Goal: Check status

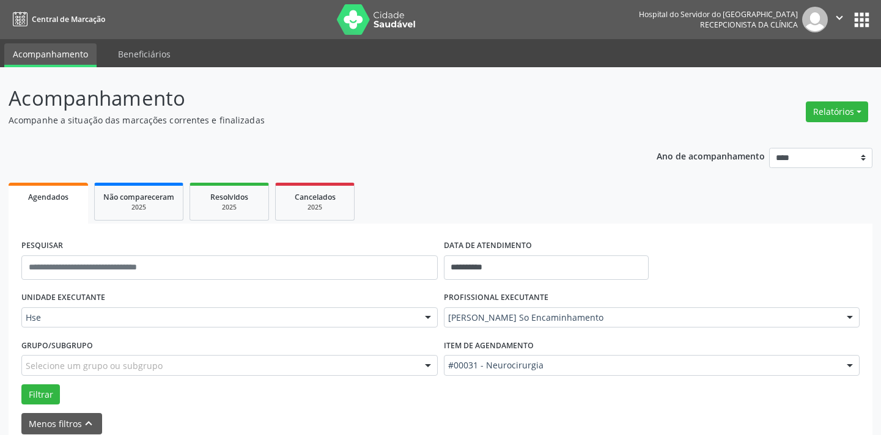
scroll to position [58, 0]
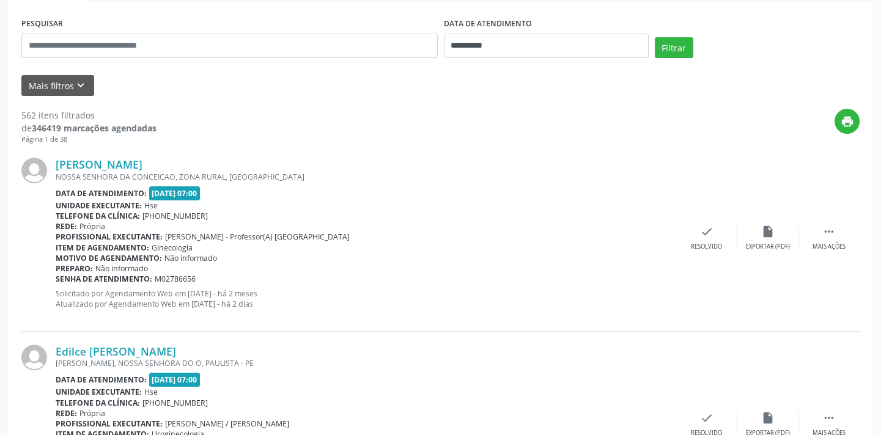
scroll to position [55, 0]
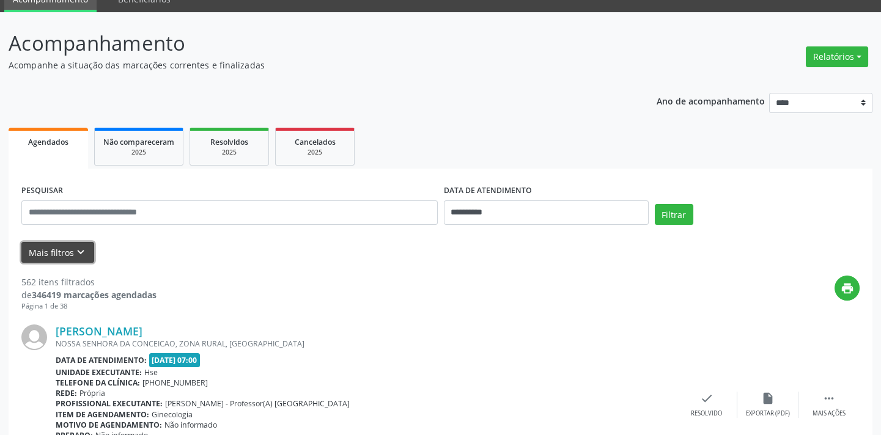
click at [80, 248] on icon "keyboard_arrow_down" at bounding box center [80, 252] width 13 height 13
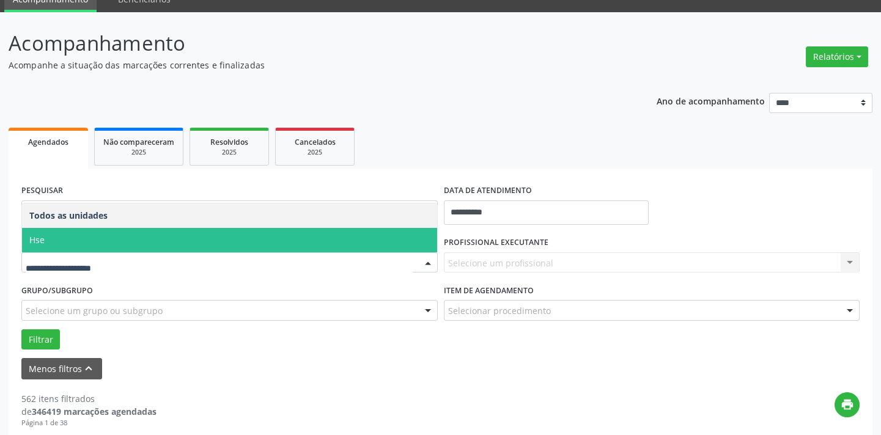
click at [184, 245] on span "Hse" at bounding box center [229, 240] width 415 height 24
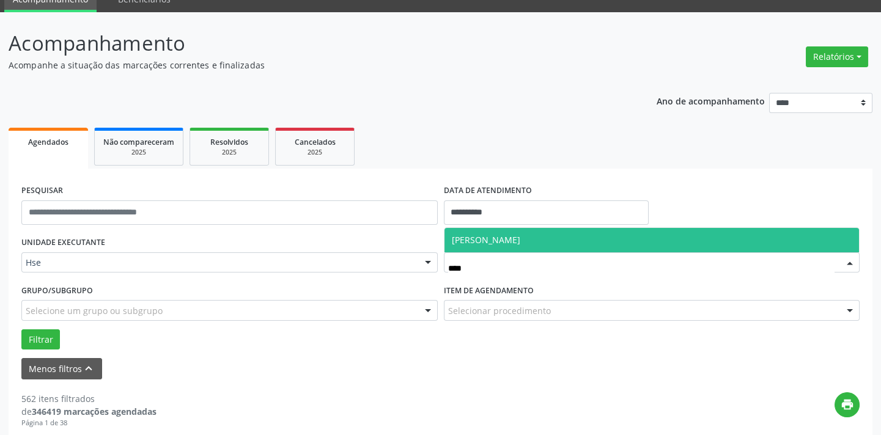
type input "*****"
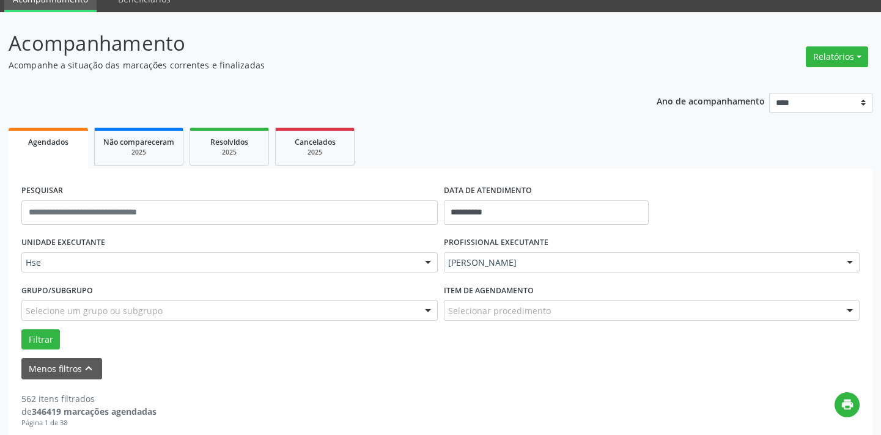
click at [508, 303] on div "Selecionar procedimento" at bounding box center [652, 310] width 416 height 21
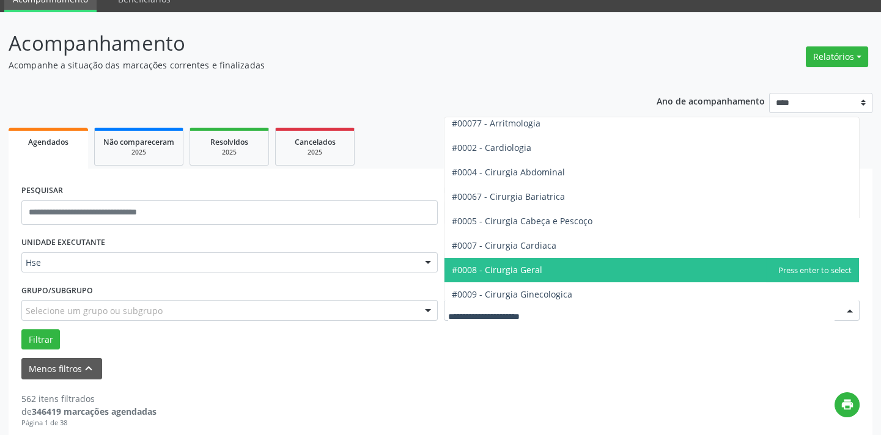
click at [519, 264] on span "#0008 - Cirurgia Geral" at bounding box center [497, 270] width 90 height 12
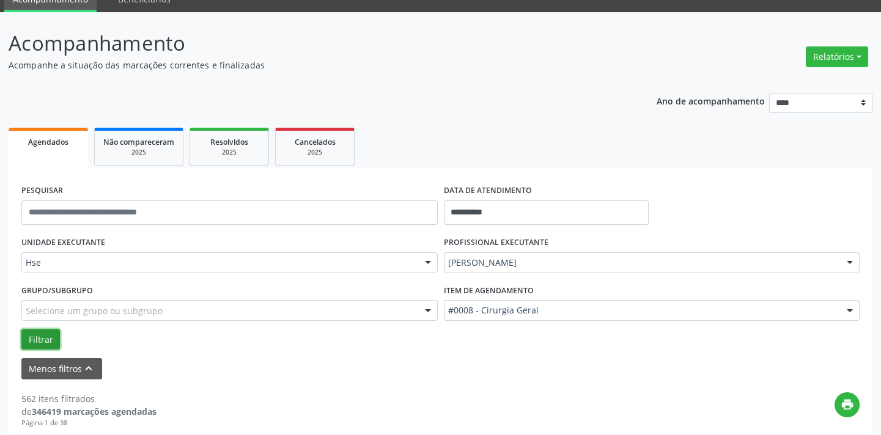
click at [36, 344] on button "Filtrar" at bounding box center [40, 340] width 39 height 21
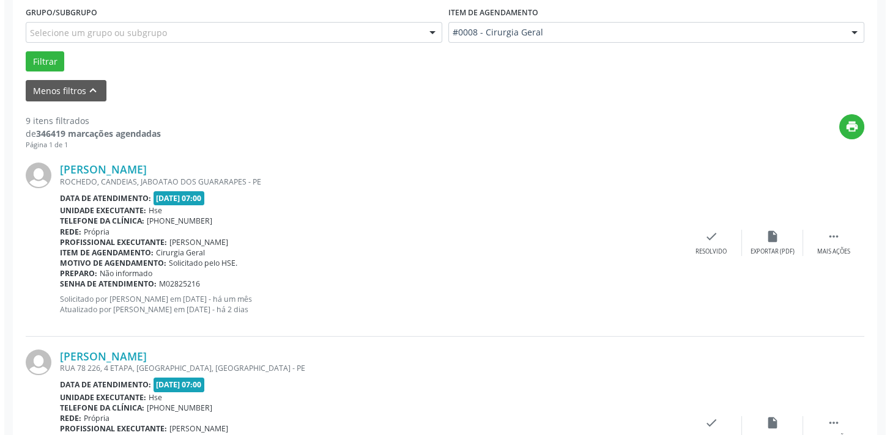
scroll to position [1748, 0]
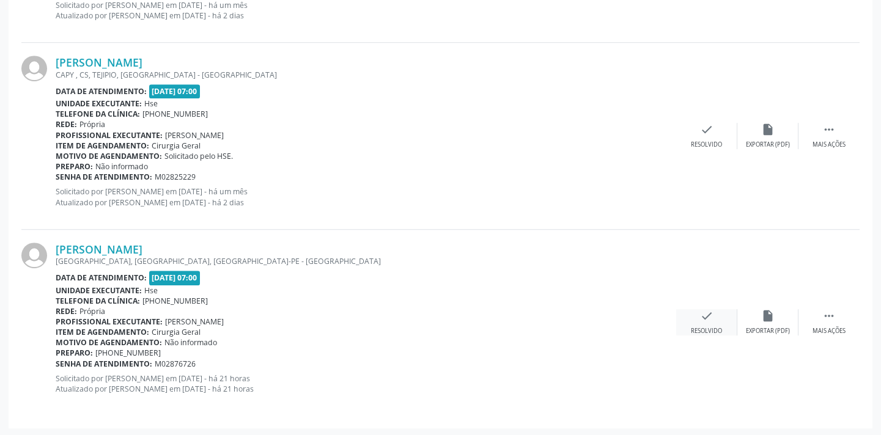
click at [702, 319] on icon "check" at bounding box center [706, 315] width 13 height 13
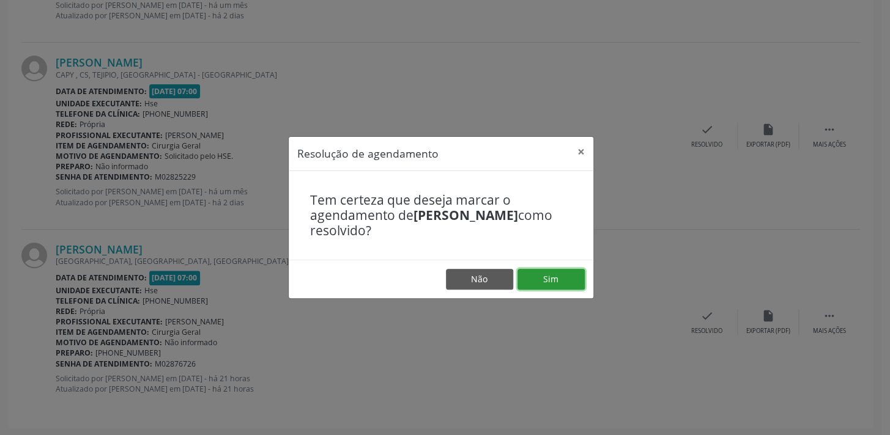
click at [562, 282] on button "Sim" at bounding box center [550, 279] width 67 height 21
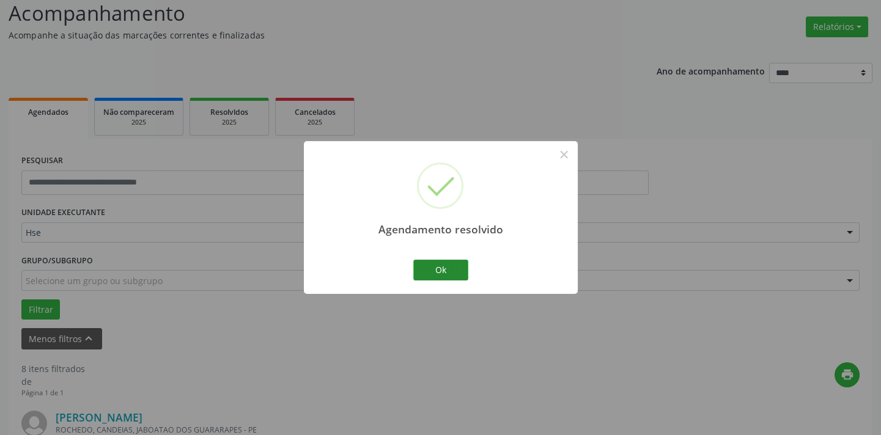
scroll to position [1560, 0]
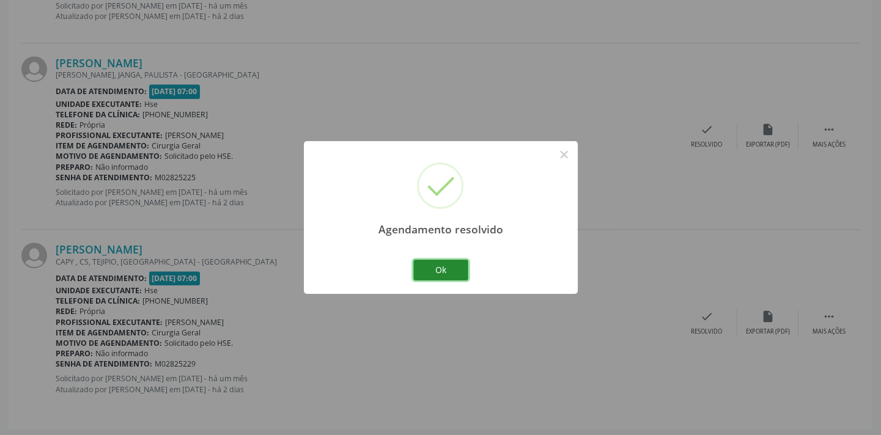
click at [460, 272] on button "Ok" at bounding box center [440, 270] width 55 height 21
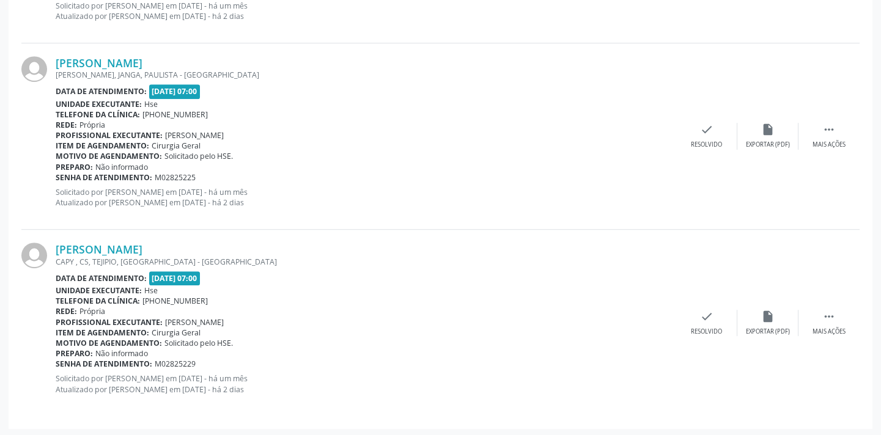
scroll to position [471, 0]
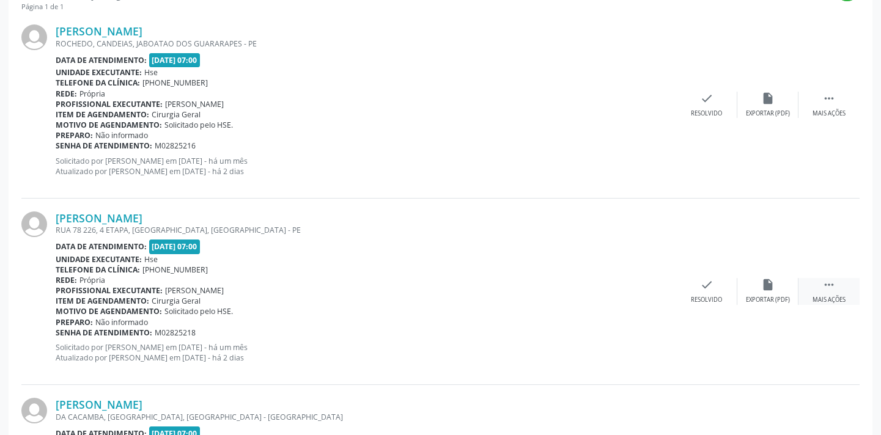
click at [810, 281] on div " Mais ações" at bounding box center [829, 291] width 61 height 26
click at [708, 284] on icon "cancel" at bounding box center [706, 284] width 13 height 13
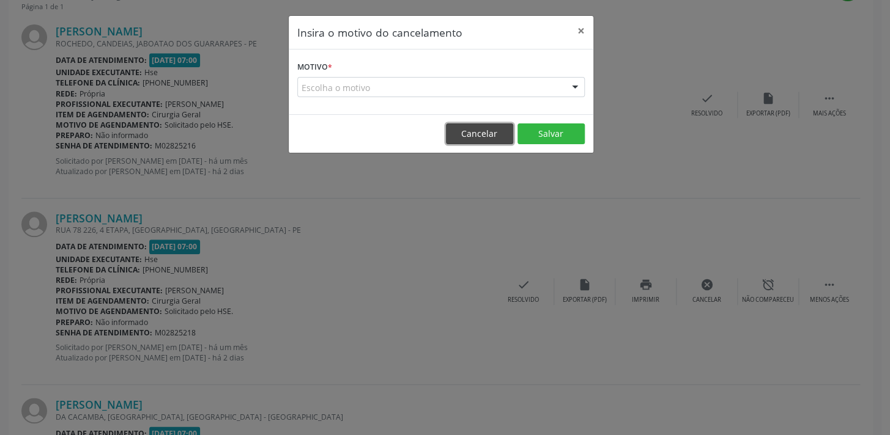
click at [483, 128] on button "Cancelar" at bounding box center [479, 134] width 67 height 21
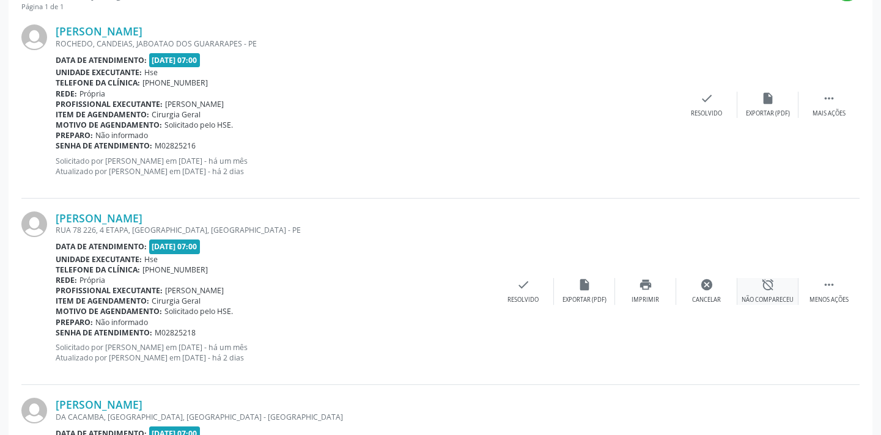
click at [778, 290] on div "alarm_off Não compareceu" at bounding box center [767, 291] width 61 height 26
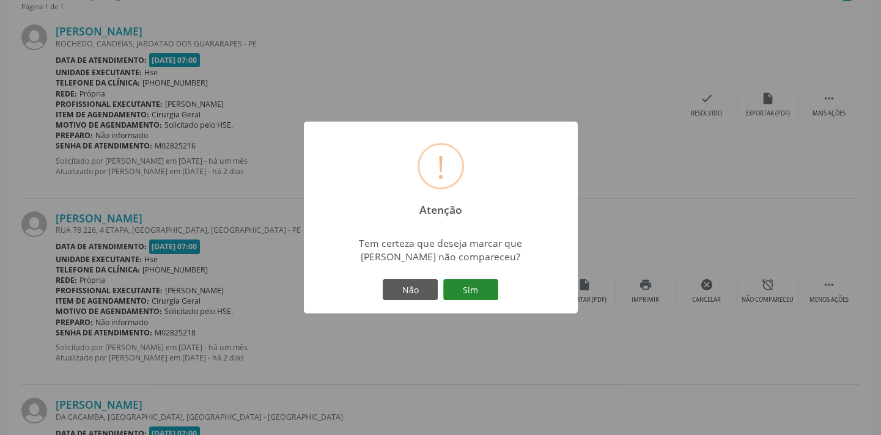
click at [477, 290] on button "Sim" at bounding box center [470, 289] width 55 height 21
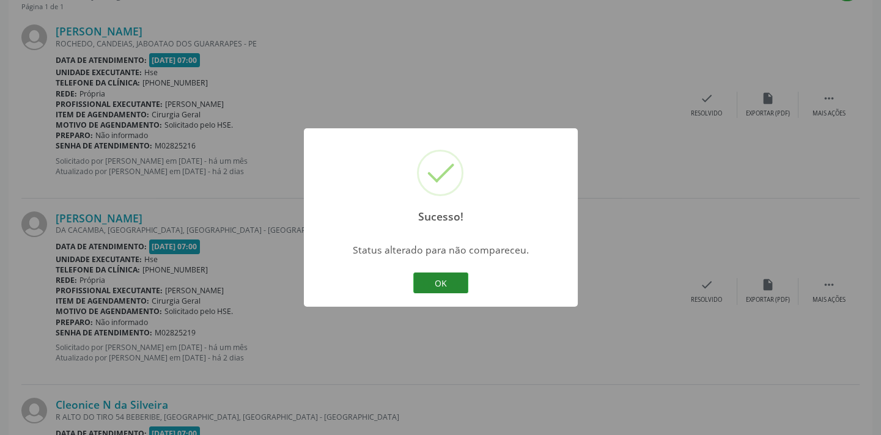
click at [465, 288] on button "OK" at bounding box center [440, 283] width 55 height 21
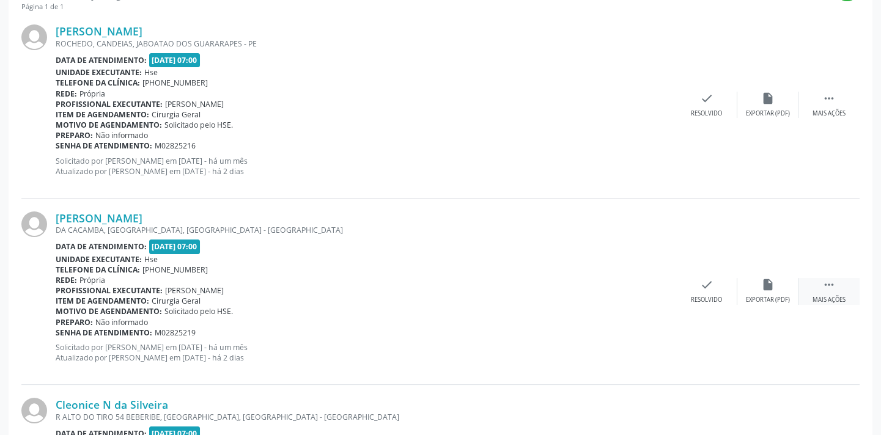
click at [818, 284] on div " Mais ações" at bounding box center [829, 291] width 61 height 26
click at [754, 296] on div "Não compareceu" at bounding box center [768, 300] width 52 height 9
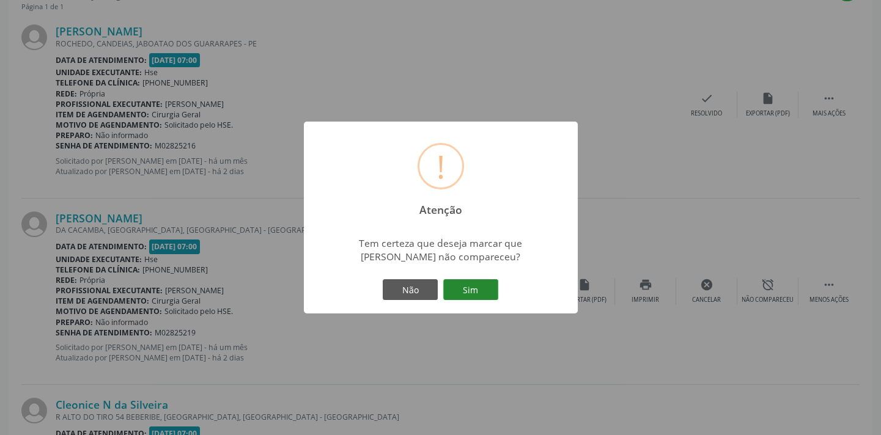
click at [476, 296] on button "Sim" at bounding box center [470, 289] width 55 height 21
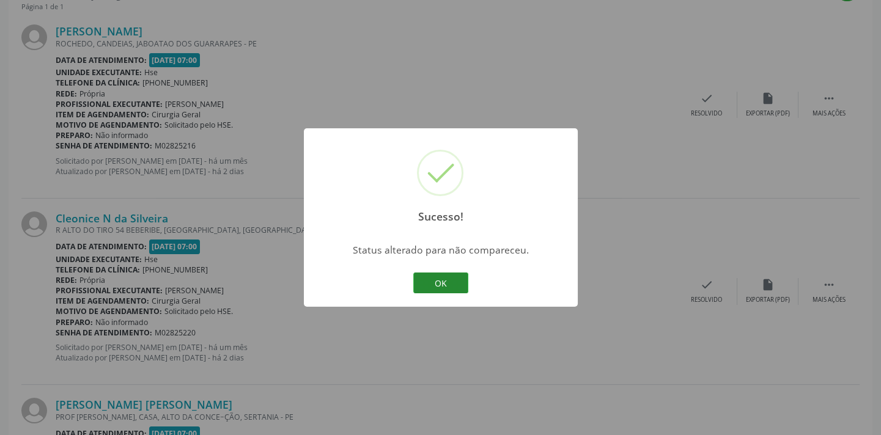
click at [437, 281] on button "OK" at bounding box center [440, 283] width 55 height 21
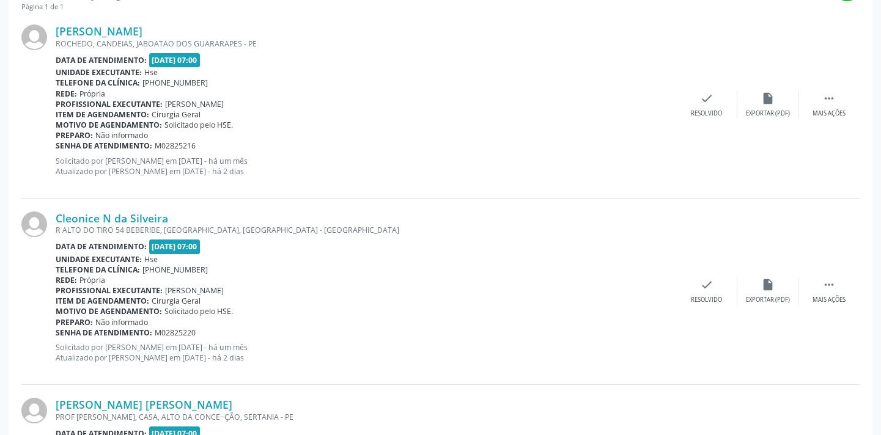
click at [836, 306] on div "Cleonice N da Silveira R ALTO DO TIRO 54 BEBERIBE, BEBERIBE, RECIFE - PE Data d…" at bounding box center [440, 292] width 838 height 186
click at [832, 287] on icon "" at bounding box center [828, 284] width 13 height 13
click at [764, 284] on icon "alarm_off" at bounding box center [767, 284] width 13 height 13
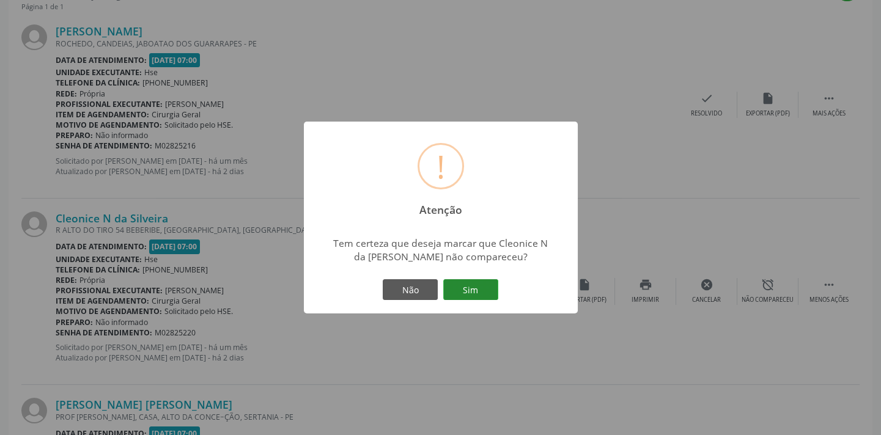
click at [473, 287] on button "Sim" at bounding box center [470, 289] width 55 height 21
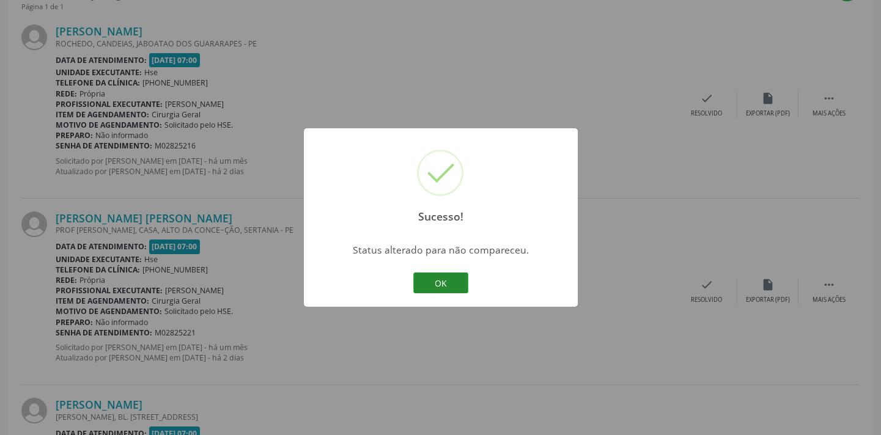
click at [451, 284] on button "OK" at bounding box center [440, 283] width 55 height 21
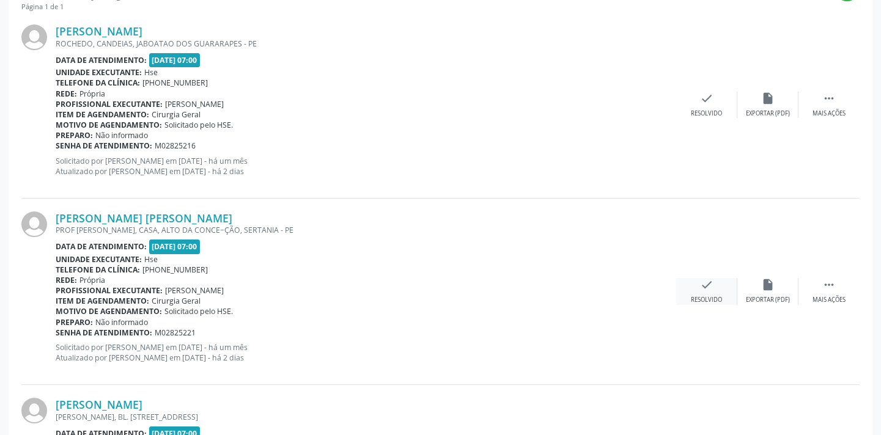
click at [682, 282] on div "check Resolvido" at bounding box center [706, 291] width 61 height 26
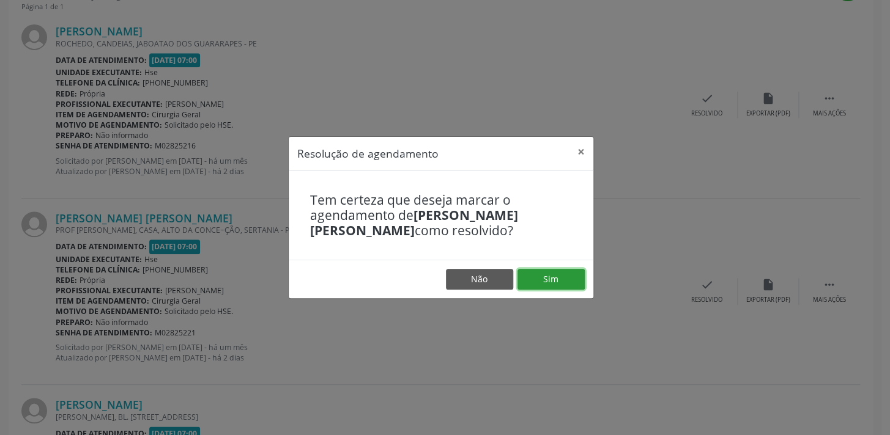
click at [557, 276] on button "Sim" at bounding box center [550, 279] width 67 height 21
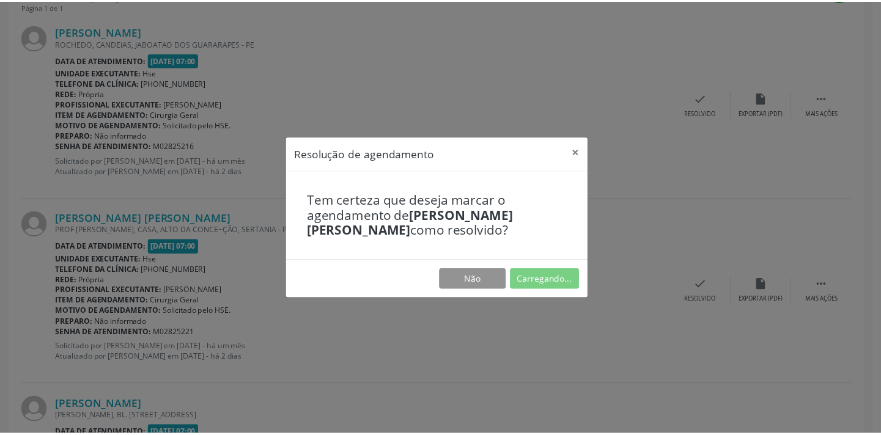
scroll to position [85, 0]
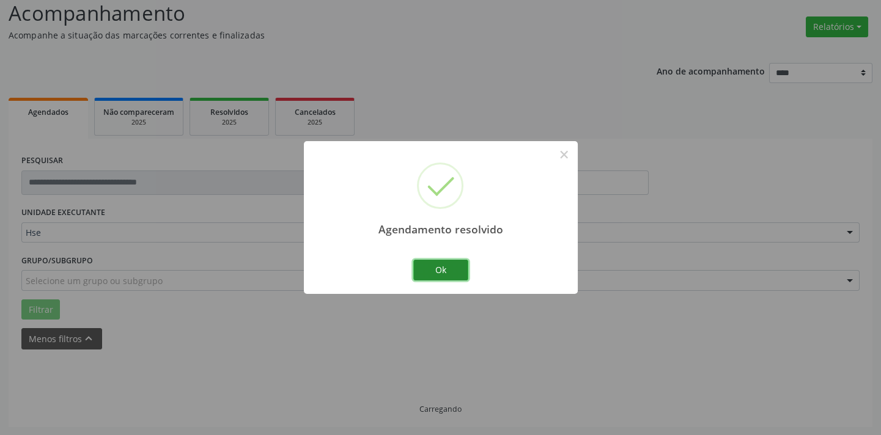
click at [446, 270] on button "Ok" at bounding box center [440, 270] width 55 height 21
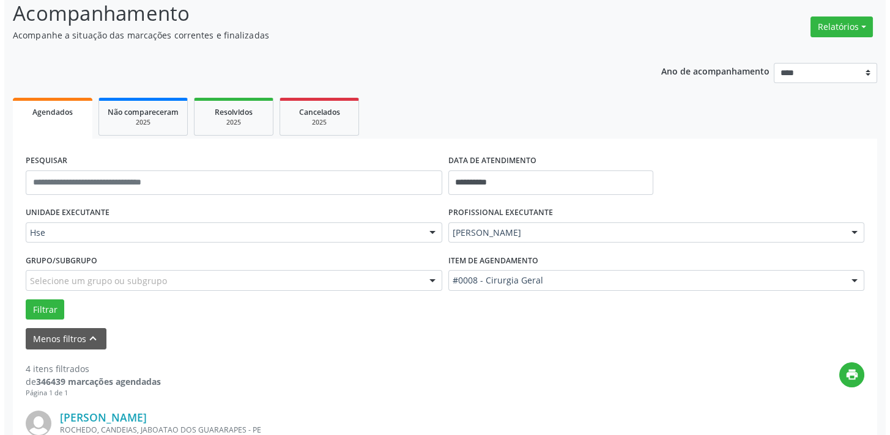
scroll to position [471, 0]
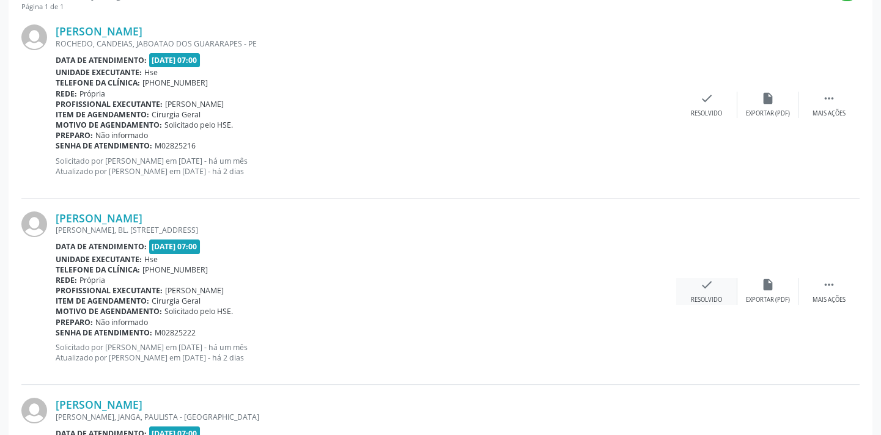
click at [709, 290] on div "check Resolvido" at bounding box center [706, 291] width 61 height 26
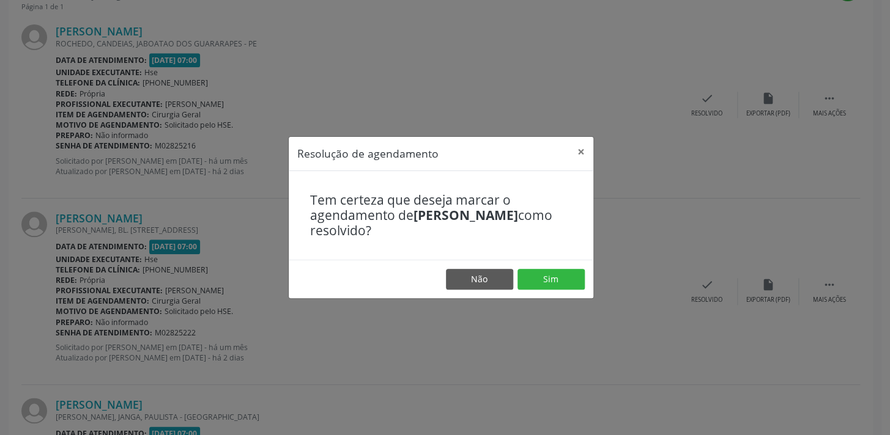
click at [547, 268] on footer "Não Sim" at bounding box center [441, 279] width 305 height 39
click at [546, 270] on button "Sim" at bounding box center [550, 279] width 67 height 21
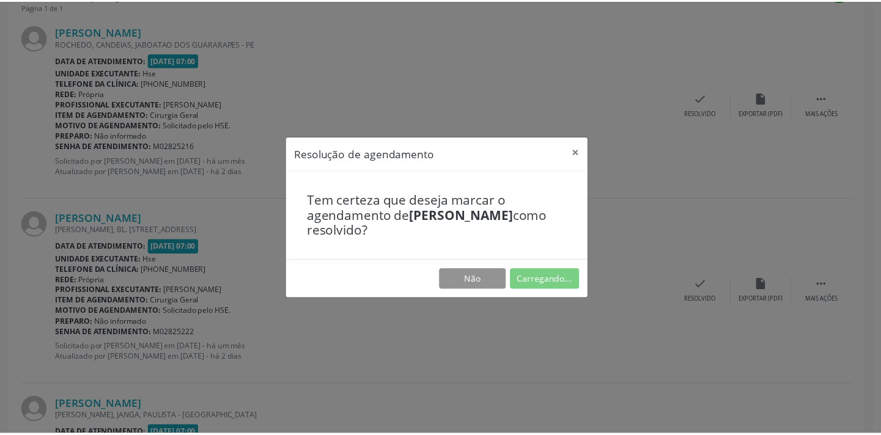
scroll to position [85, 0]
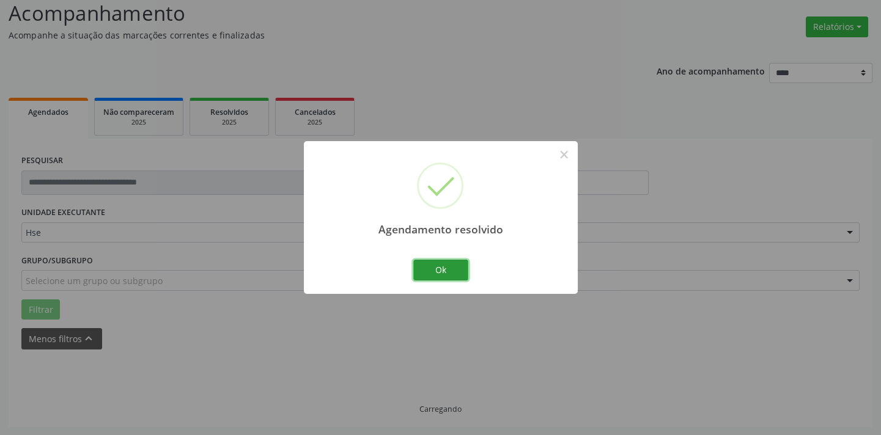
click at [463, 272] on button "Ok" at bounding box center [440, 270] width 55 height 21
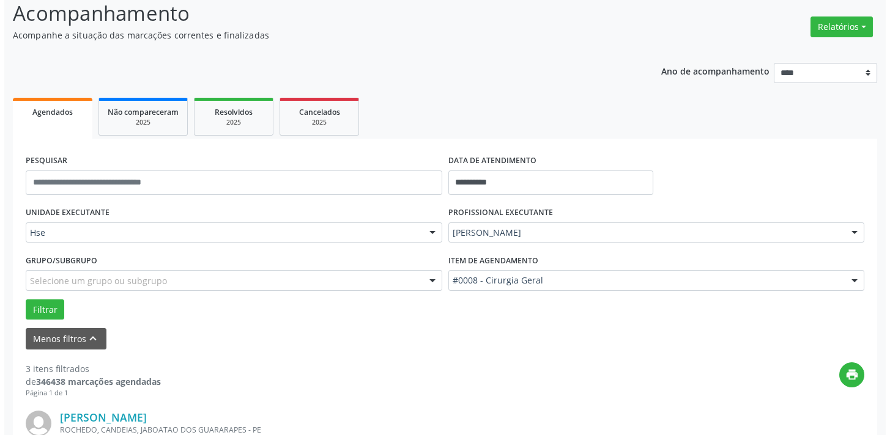
scroll to position [471, 0]
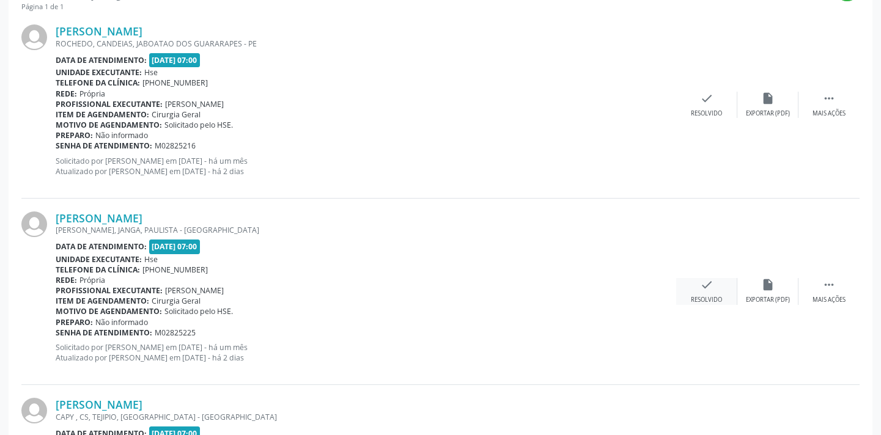
click at [717, 282] on div "check Resolvido" at bounding box center [706, 291] width 61 height 26
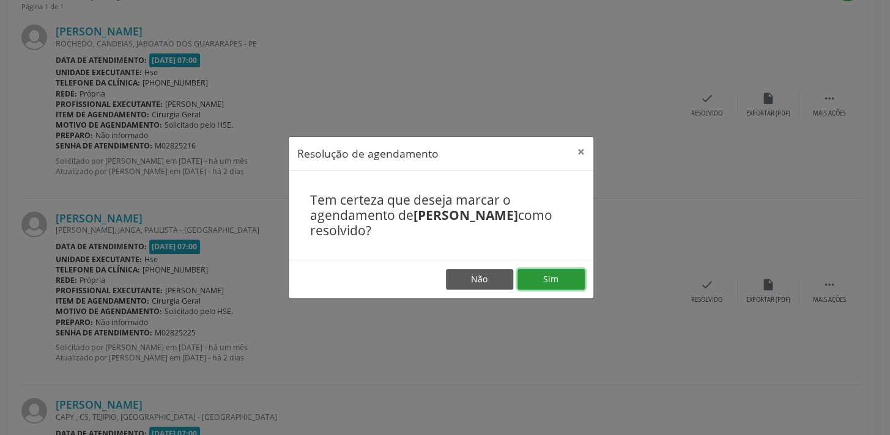
click at [558, 275] on button "Sim" at bounding box center [550, 279] width 67 height 21
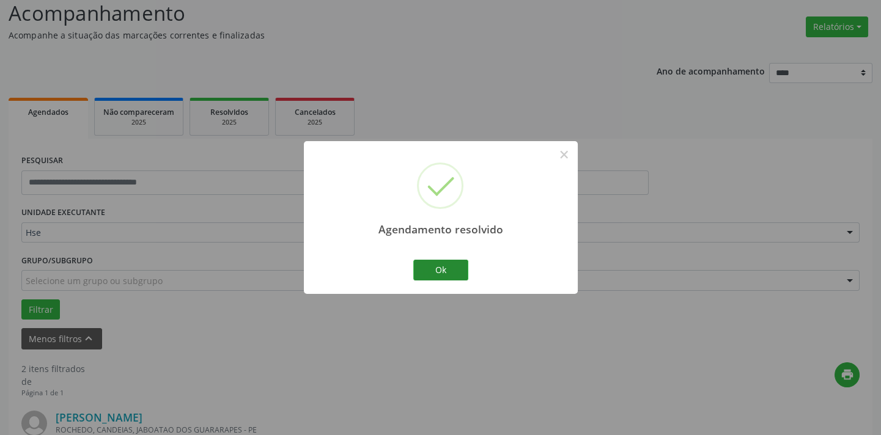
scroll to position [441, 0]
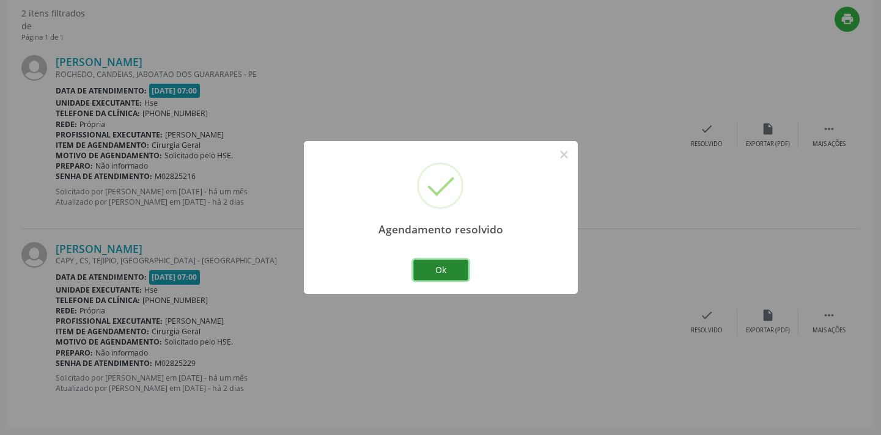
drag, startPoint x: 446, startPoint y: 272, endPoint x: 458, endPoint y: 264, distance: 14.1
click at [446, 271] on button "Ok" at bounding box center [440, 270] width 55 height 21
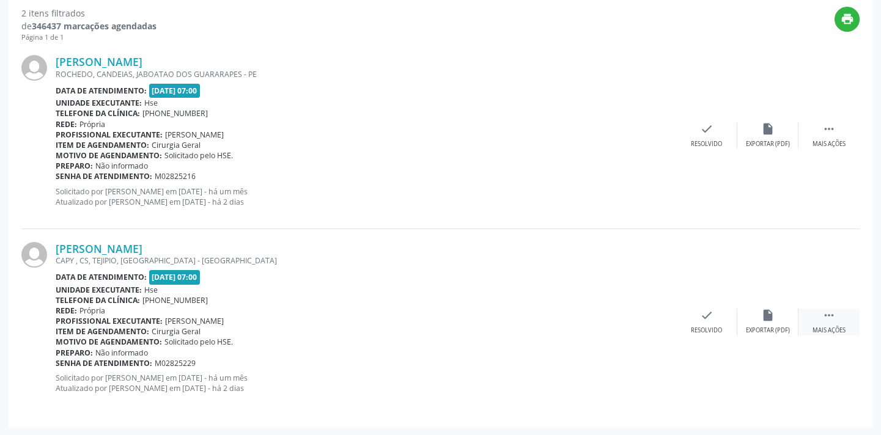
click at [827, 319] on icon "" at bounding box center [828, 315] width 13 height 13
click at [761, 317] on icon "alarm_off" at bounding box center [767, 315] width 13 height 13
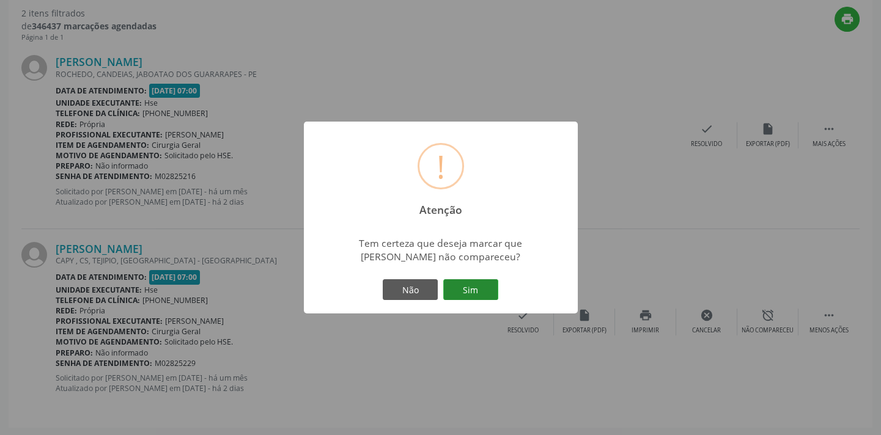
click at [479, 283] on button "Sim" at bounding box center [470, 289] width 55 height 21
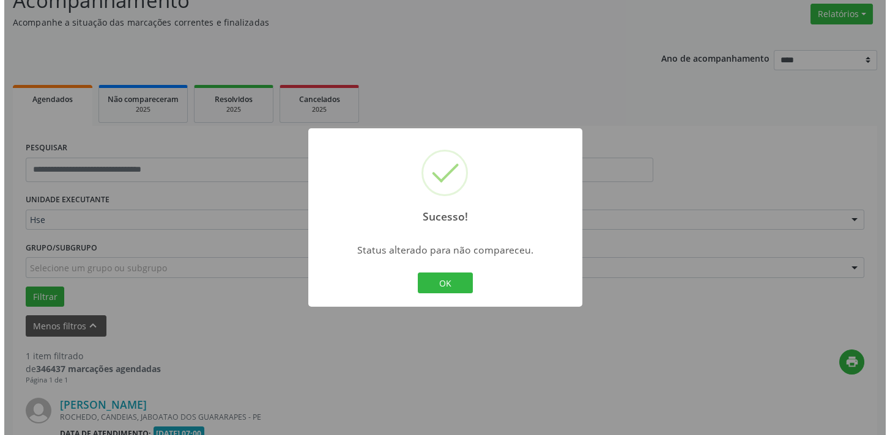
scroll to position [255, 0]
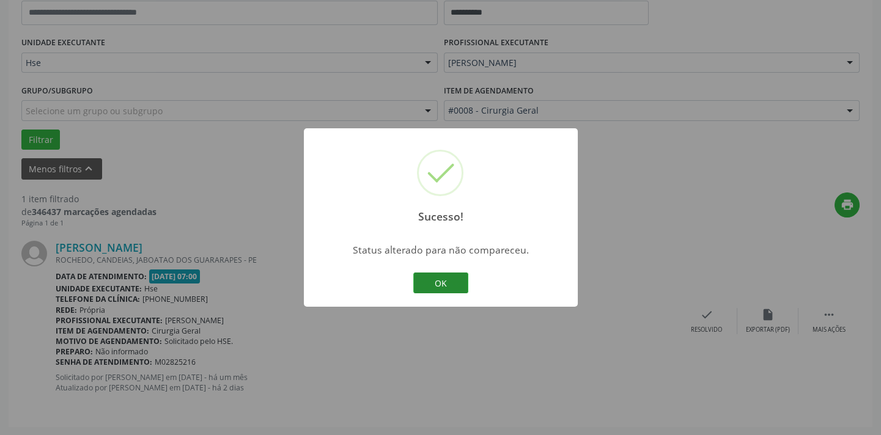
click at [459, 281] on button "OK" at bounding box center [440, 283] width 55 height 21
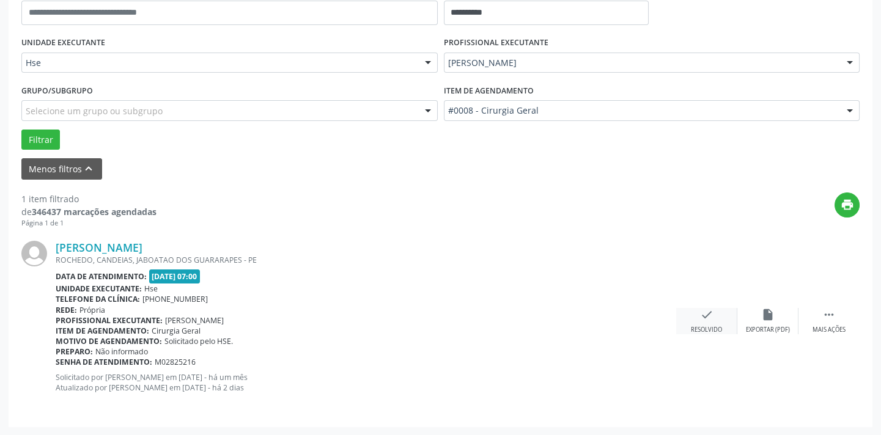
click at [685, 313] on div "check Resolvido" at bounding box center [706, 321] width 61 height 26
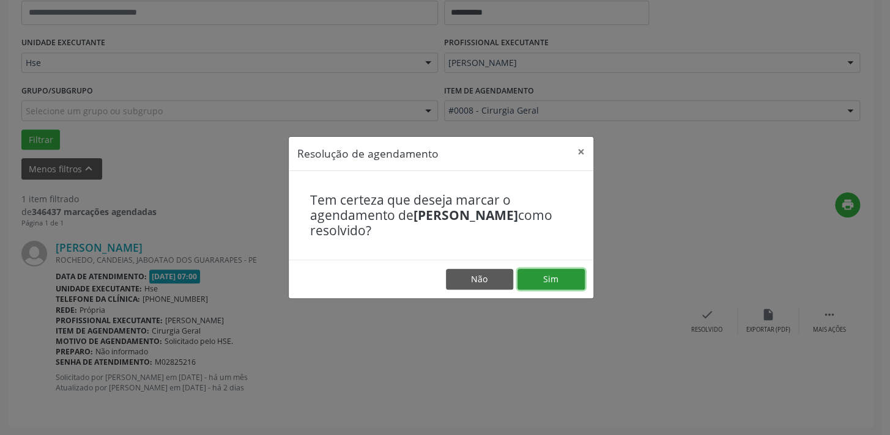
click at [521, 282] on button "Sim" at bounding box center [550, 279] width 67 height 21
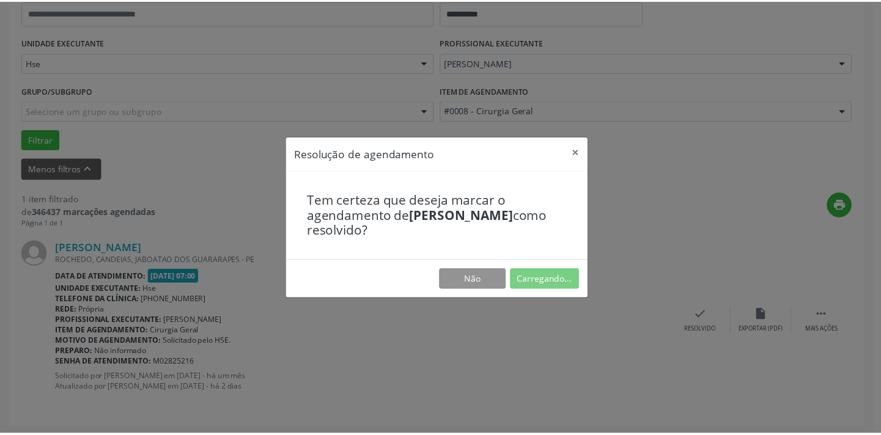
scroll to position [85, 0]
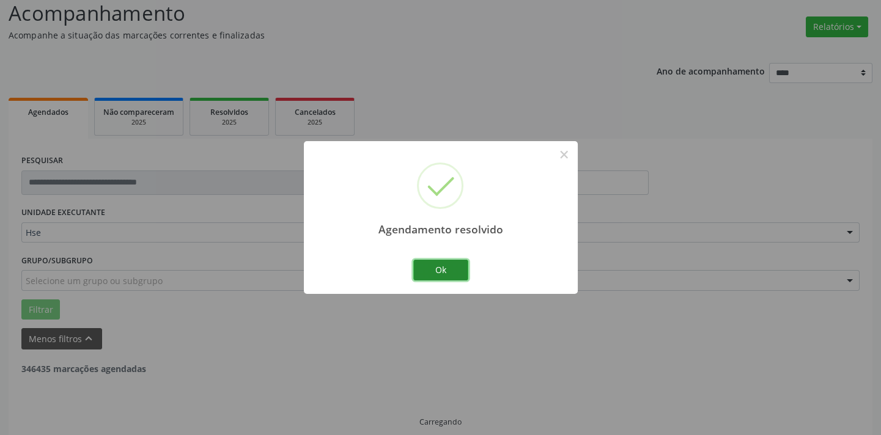
click at [452, 276] on button "Ok" at bounding box center [440, 270] width 55 height 21
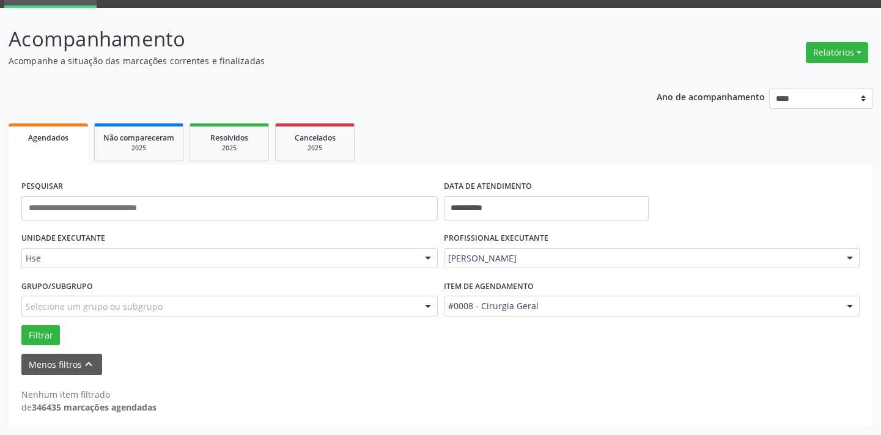
scroll to position [58, 0]
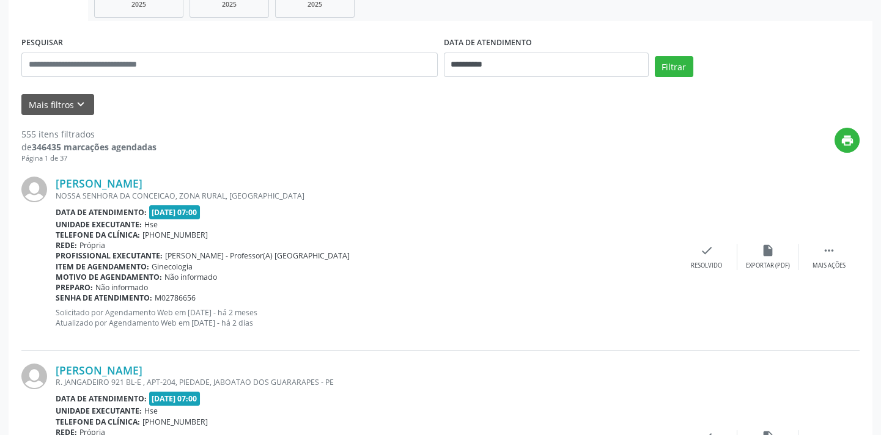
scroll to position [57, 0]
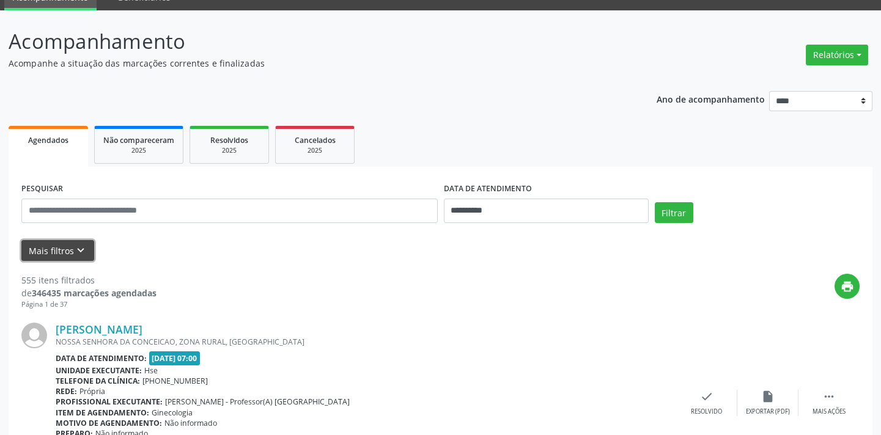
click at [63, 245] on button "Mais filtros keyboard_arrow_down" at bounding box center [57, 250] width 73 height 21
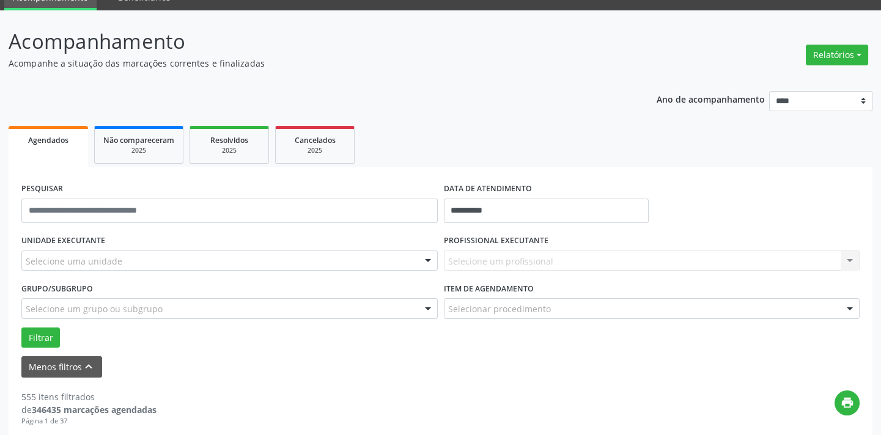
click at [238, 262] on div "Selecione uma unidade" at bounding box center [229, 261] width 416 height 21
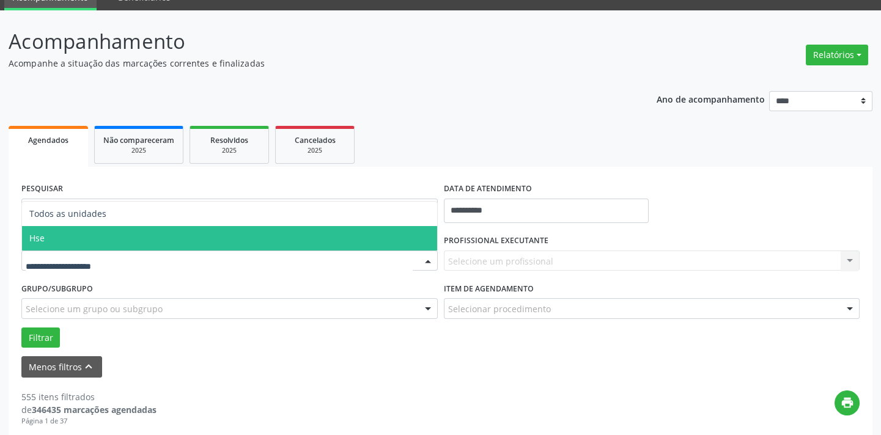
click at [232, 243] on span "Hse" at bounding box center [229, 238] width 415 height 24
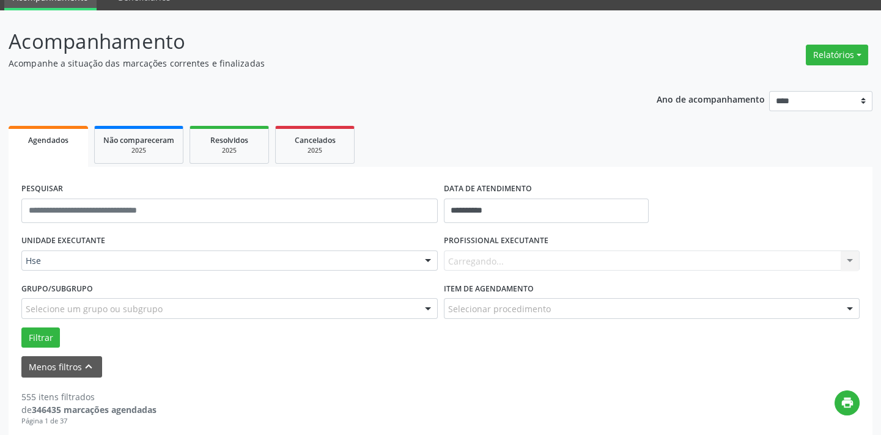
click at [473, 257] on div "Carregando... Nenhum resultado encontrado para: " " Não há nenhuma opção para s…" at bounding box center [652, 261] width 416 height 21
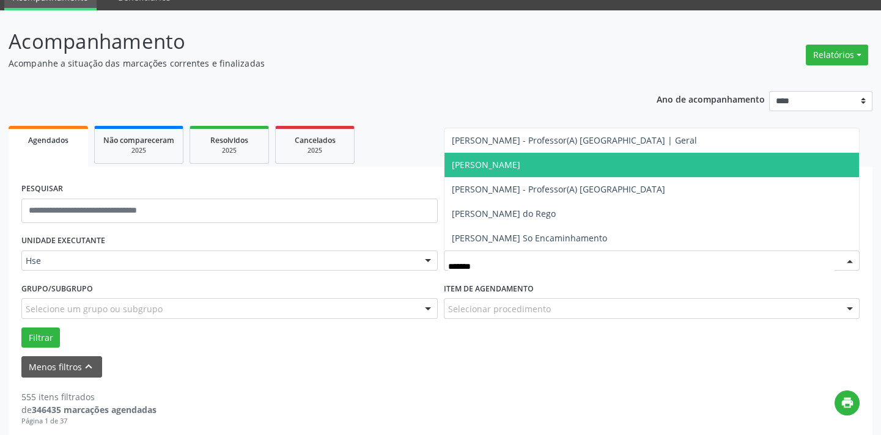
click at [520, 166] on span "[PERSON_NAME]" at bounding box center [486, 165] width 68 height 12
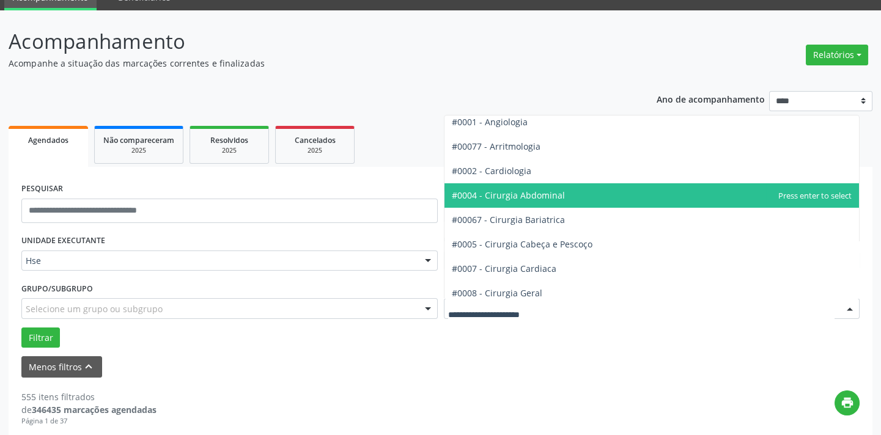
scroll to position [55, 0]
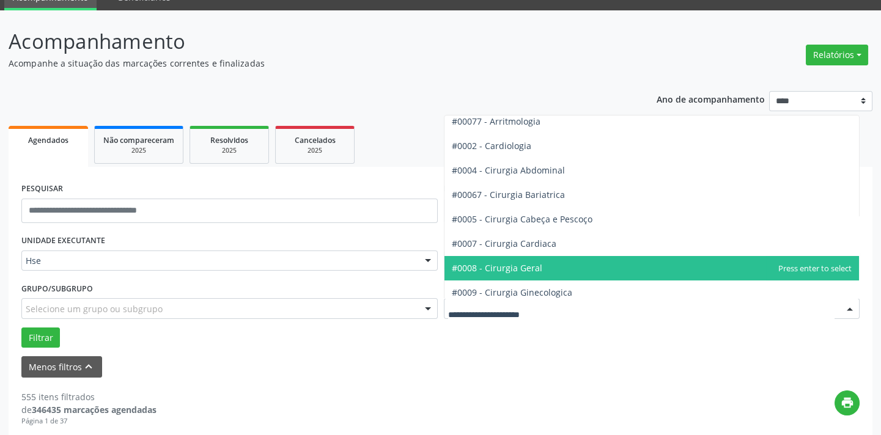
click at [512, 268] on span "#0008 - Cirurgia Geral" at bounding box center [497, 268] width 90 height 12
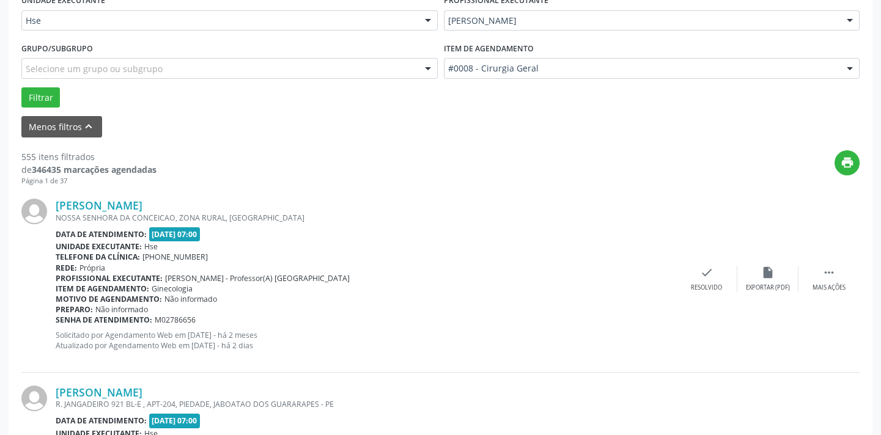
scroll to position [335, 0]
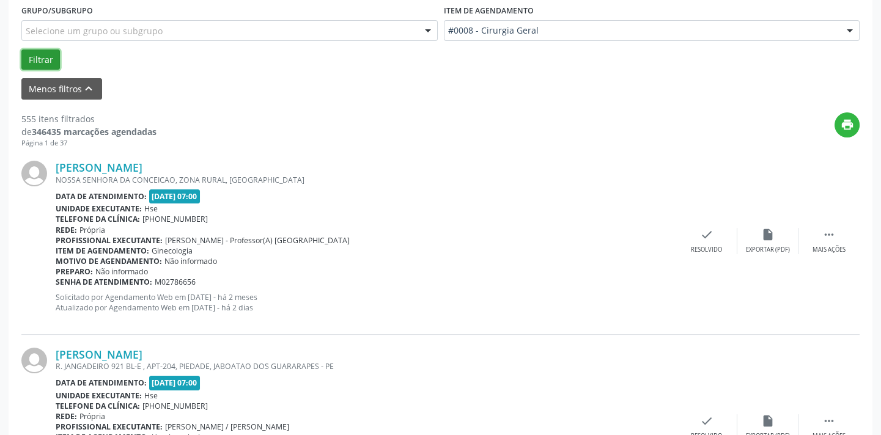
click at [47, 56] on button "Filtrar" at bounding box center [40, 60] width 39 height 21
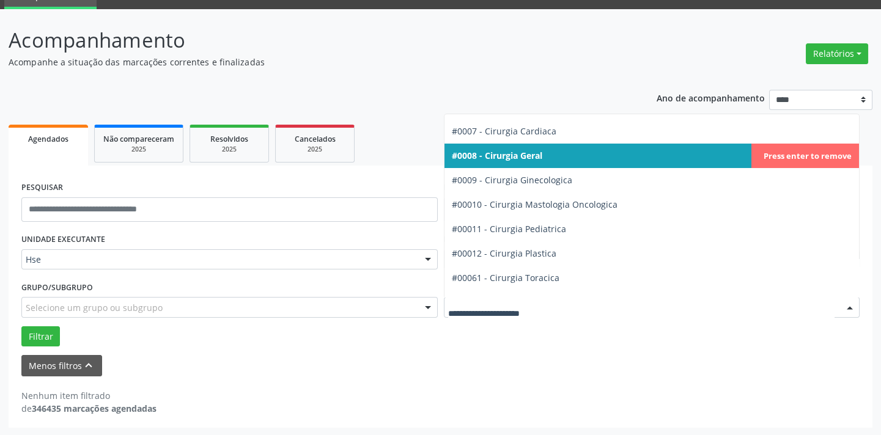
scroll to position [111, 0]
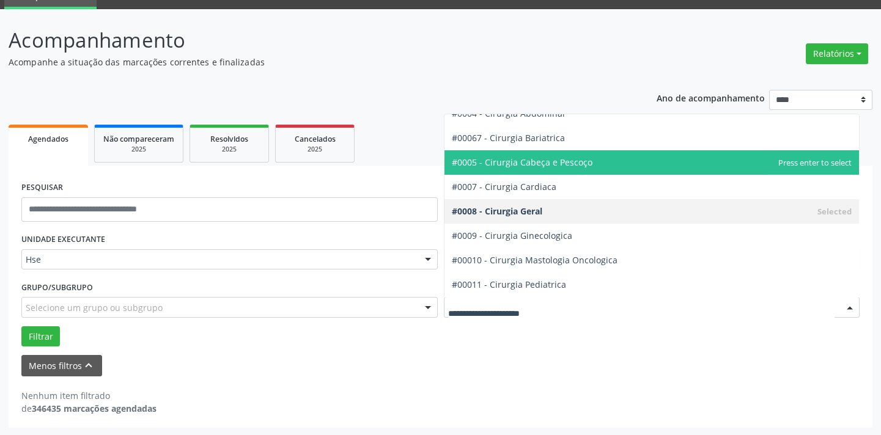
click at [566, 164] on span "#0005 - Cirurgia Cabeça e Pescoço" at bounding box center [522, 163] width 141 height 12
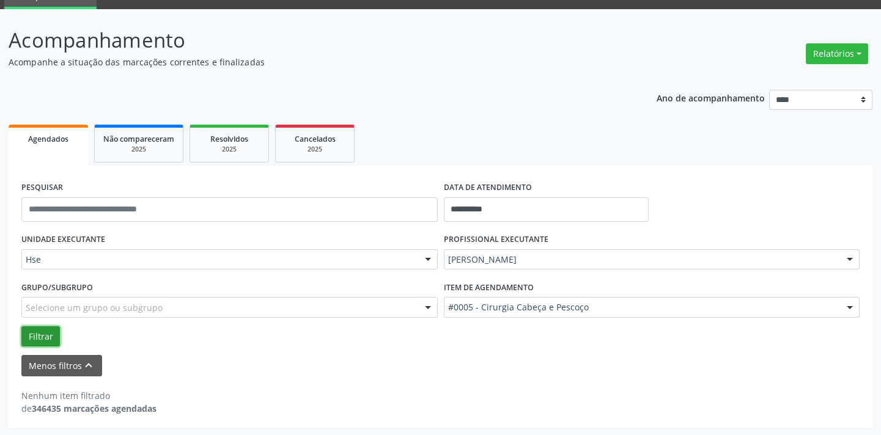
click at [40, 329] on button "Filtrar" at bounding box center [40, 337] width 39 height 21
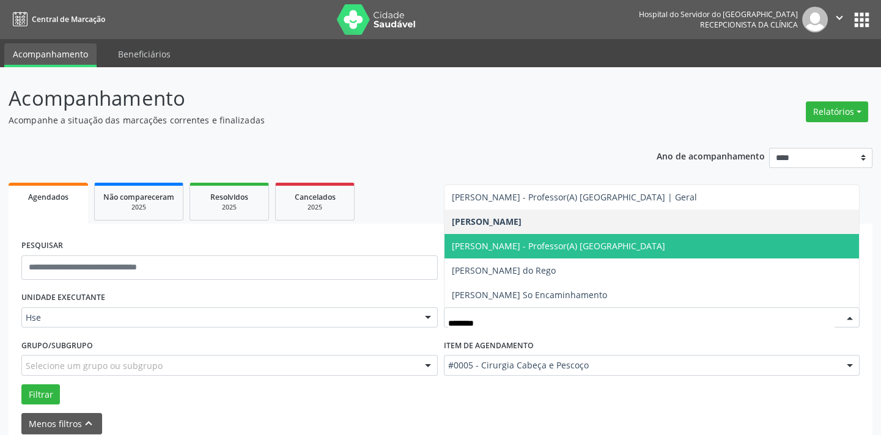
click at [550, 252] on span "[PERSON_NAME] - Professor(A) [GEOGRAPHIC_DATA]" at bounding box center [652, 246] width 415 height 24
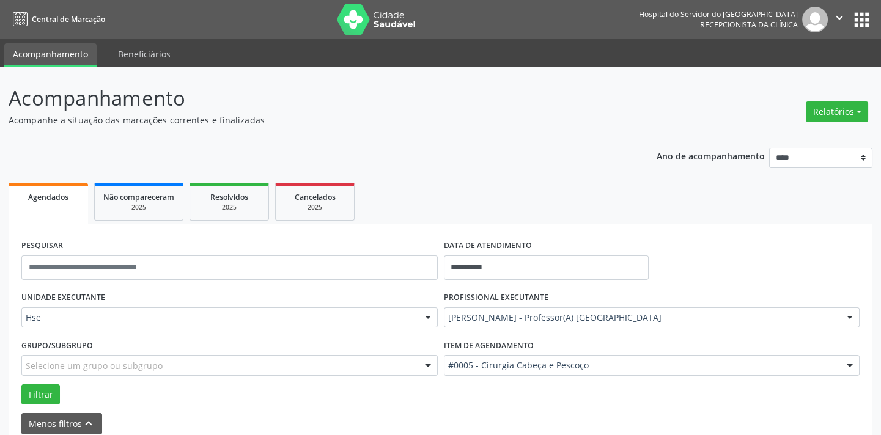
click at [522, 372] on div "#0005 - Cirurgia Cabeça e Pescoço" at bounding box center [652, 365] width 416 height 21
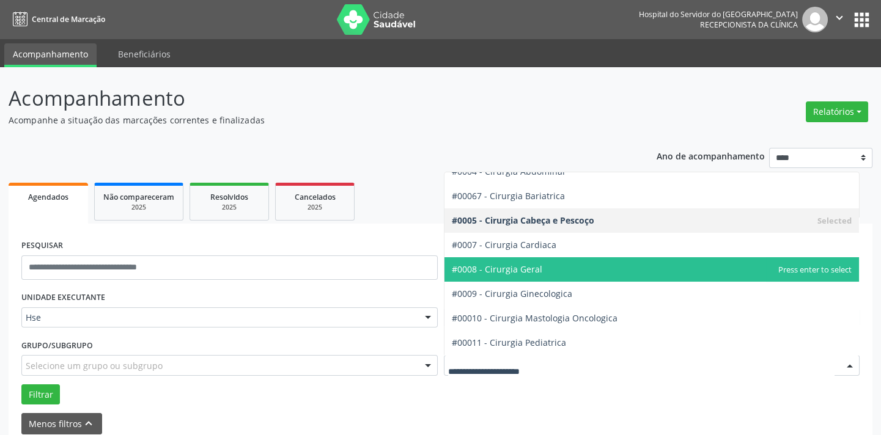
click at [526, 275] on span "#0008 - Cirurgia Geral" at bounding box center [652, 269] width 415 height 24
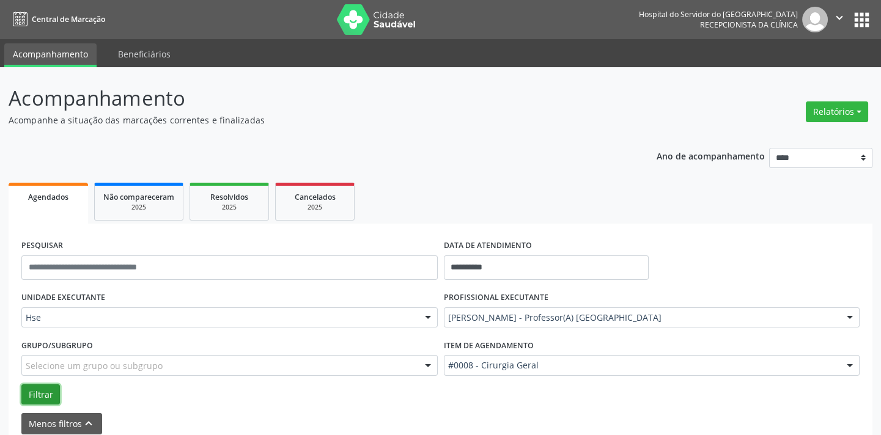
click at [47, 385] on button "Filtrar" at bounding box center [40, 395] width 39 height 21
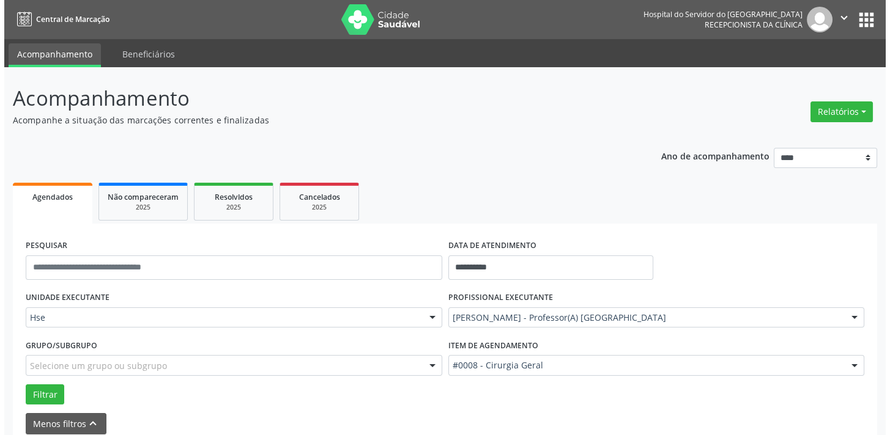
scroll to position [441, 0]
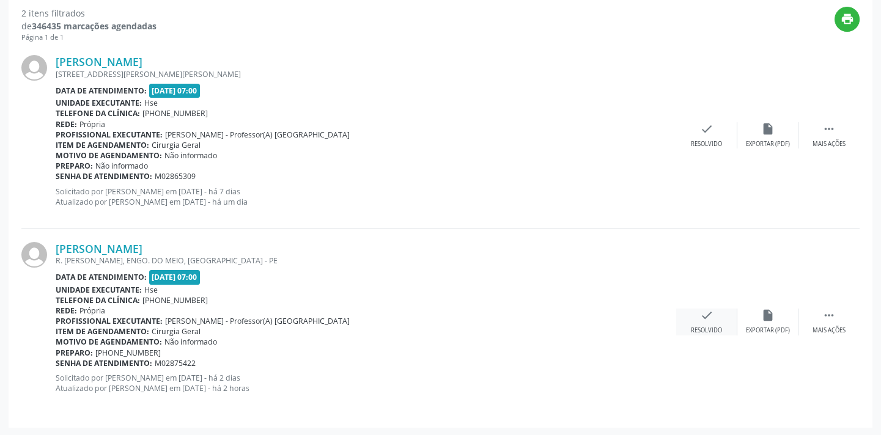
click at [700, 316] on icon "check" at bounding box center [706, 315] width 13 height 13
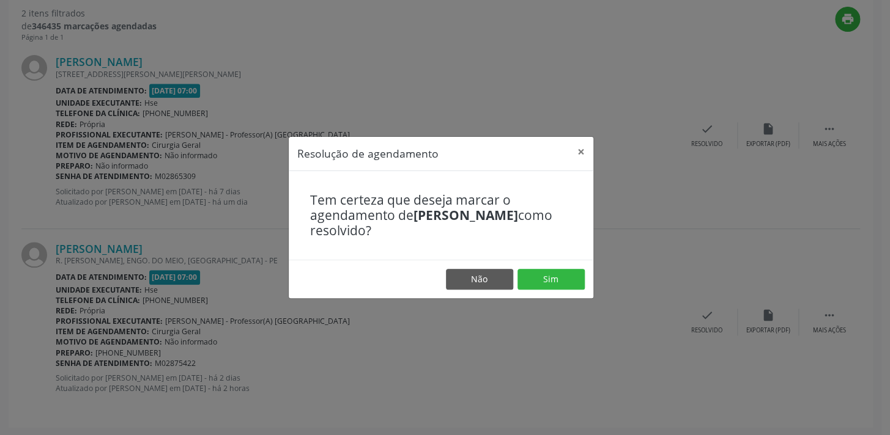
click at [564, 290] on footer "Não Sim" at bounding box center [441, 279] width 305 height 39
click at [566, 286] on button "Sim" at bounding box center [550, 279] width 67 height 21
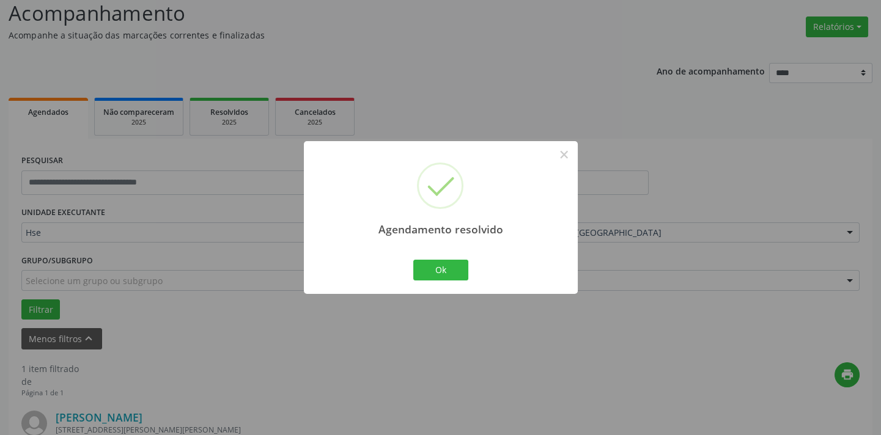
scroll to position [255, 0]
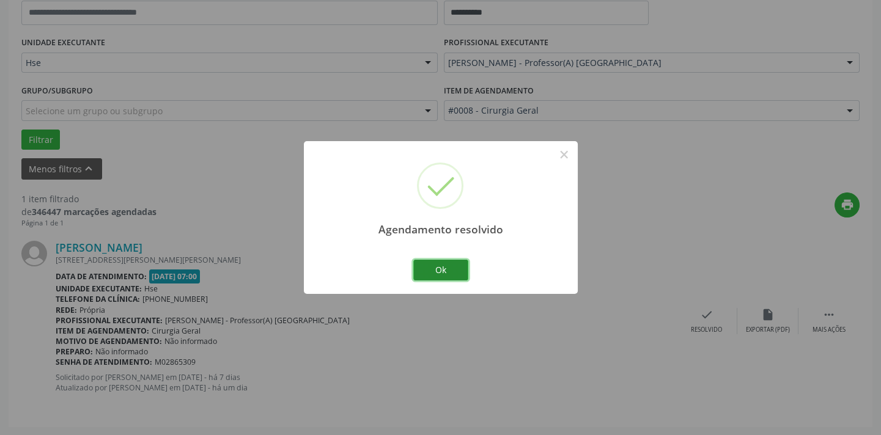
click at [440, 264] on button "Ok" at bounding box center [440, 270] width 55 height 21
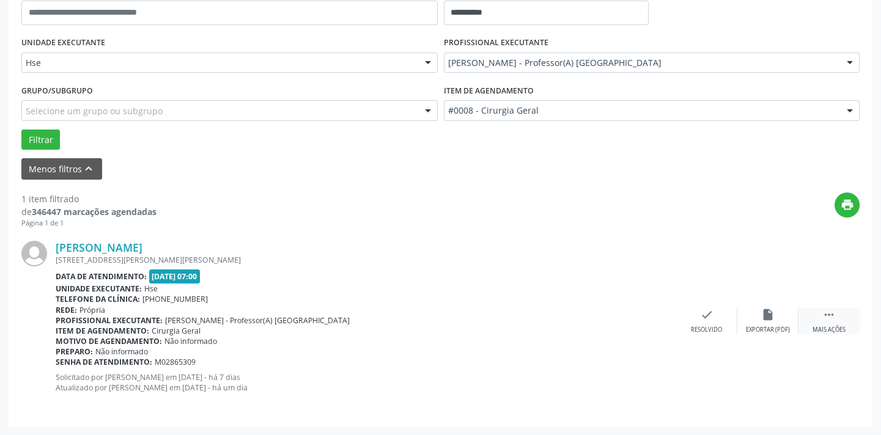
click at [814, 320] on div " Mais ações" at bounding box center [829, 321] width 61 height 26
click at [758, 318] on div "alarm_off Não compareceu" at bounding box center [767, 321] width 61 height 26
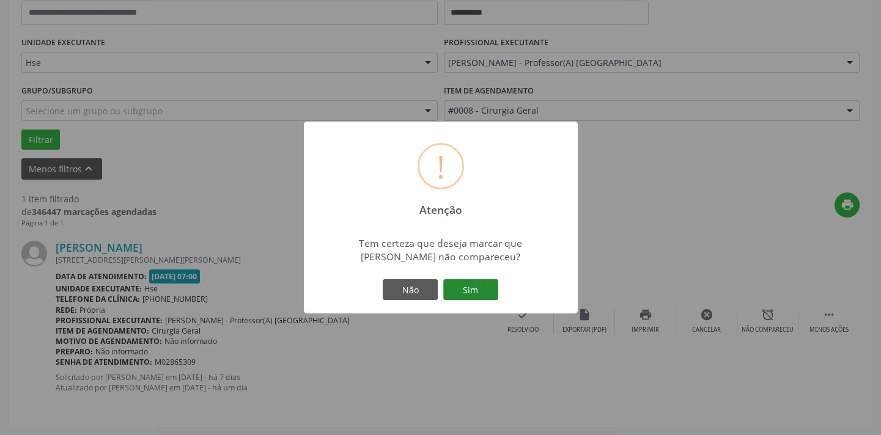
click at [474, 289] on button "Sim" at bounding box center [470, 289] width 55 height 21
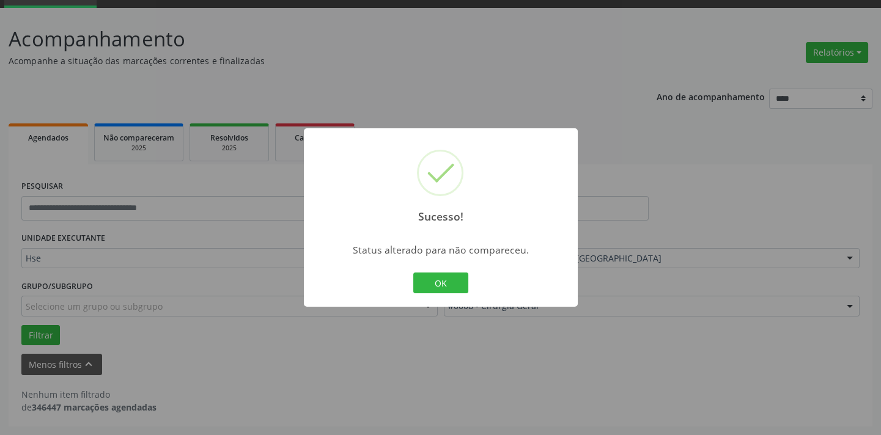
scroll to position [58, 0]
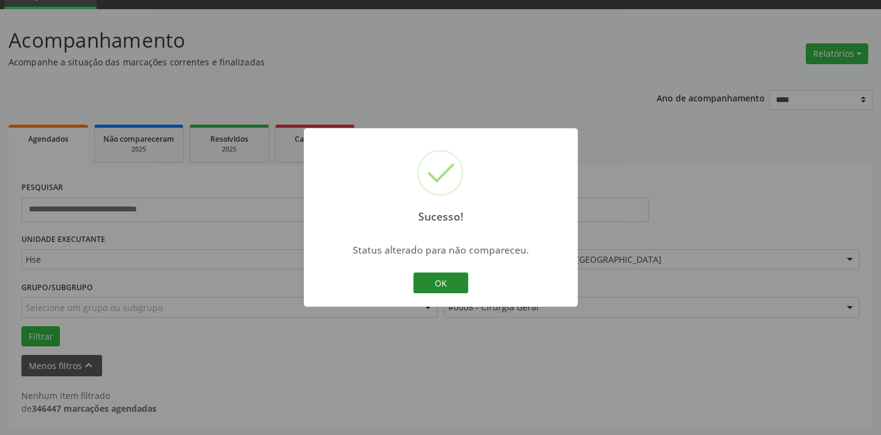
click at [423, 278] on button "OK" at bounding box center [440, 283] width 55 height 21
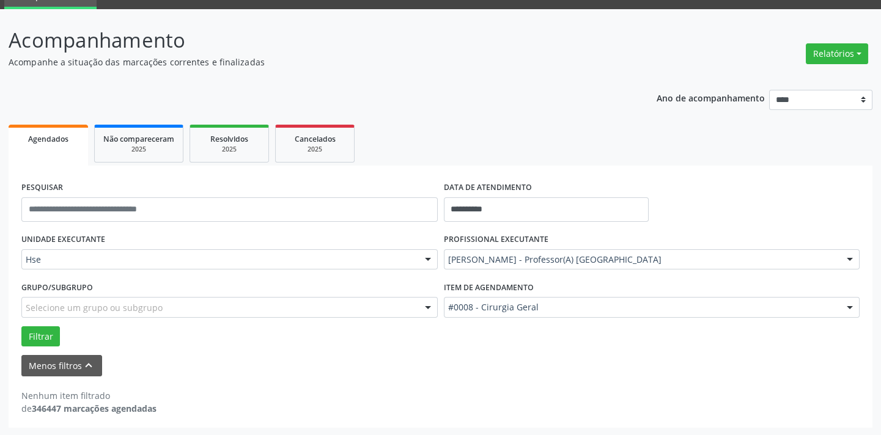
click at [628, 250] on div "[PERSON_NAME] - Professor(A) [GEOGRAPHIC_DATA]" at bounding box center [652, 259] width 416 height 21
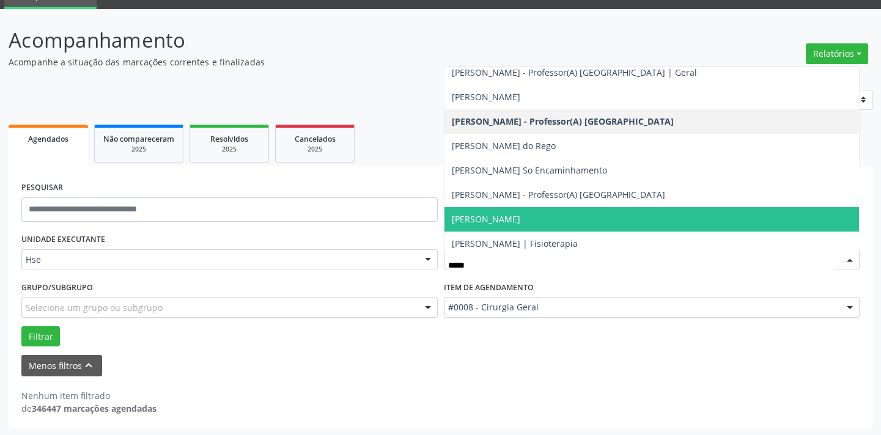
scroll to position [0, 0]
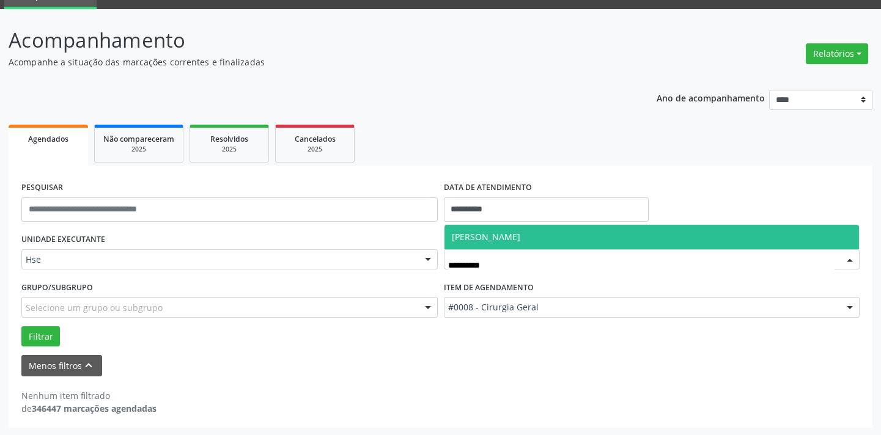
type input "**********"
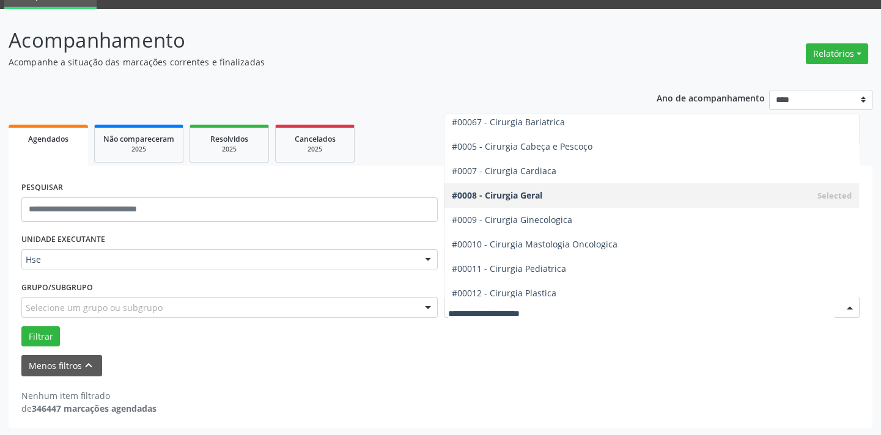
scroll to position [111, 0]
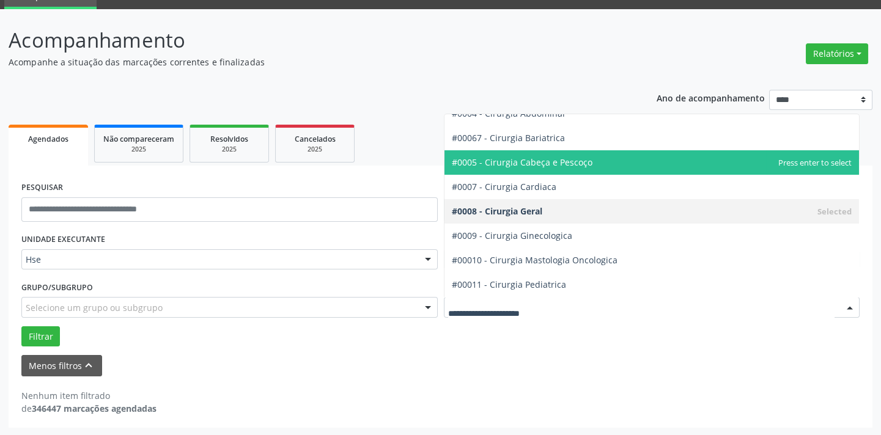
click at [562, 164] on span "#0005 - Cirurgia Cabeça e Pescoço" at bounding box center [522, 163] width 141 height 12
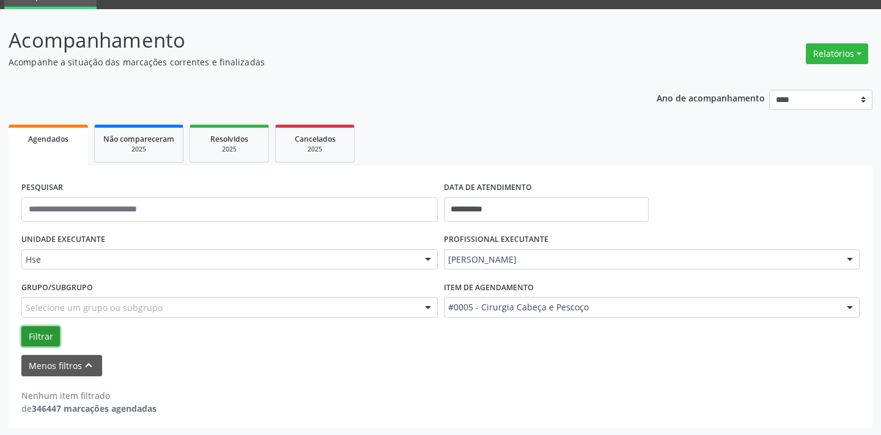
click at [52, 336] on button "Filtrar" at bounding box center [40, 337] width 39 height 21
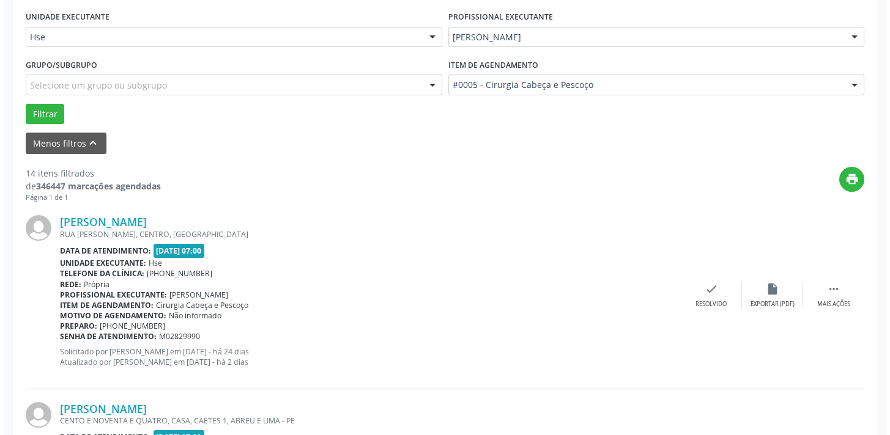
scroll to position [844, 0]
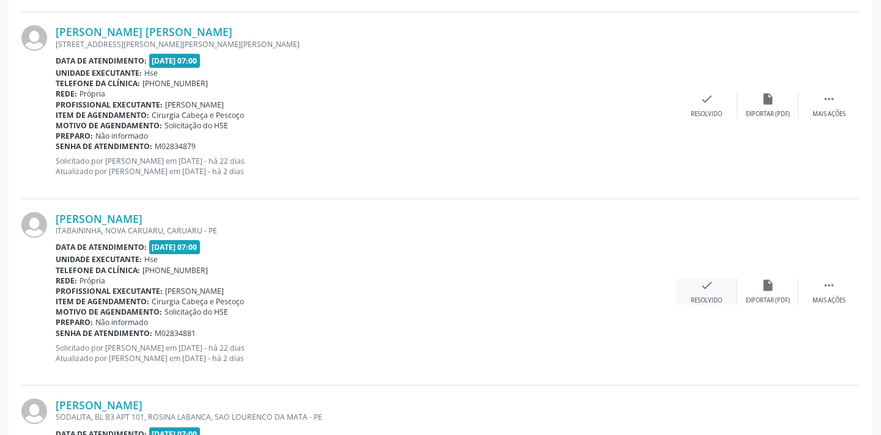
click at [704, 289] on icon "check" at bounding box center [706, 285] width 13 height 13
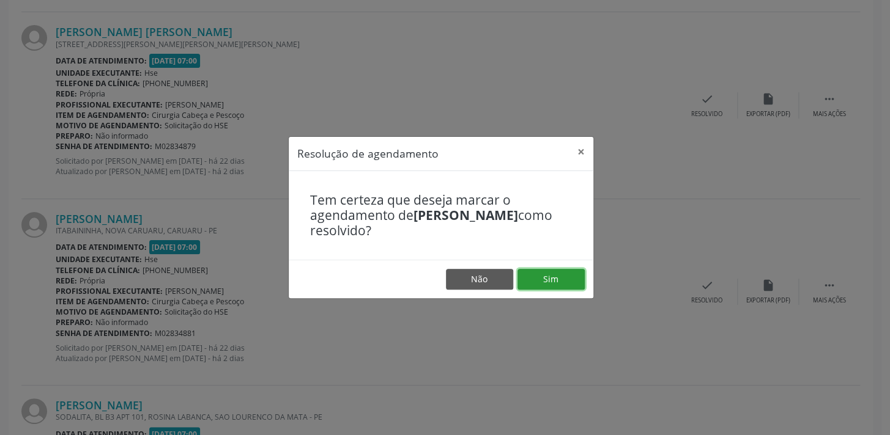
click at [524, 275] on button "Sim" at bounding box center [550, 279] width 67 height 21
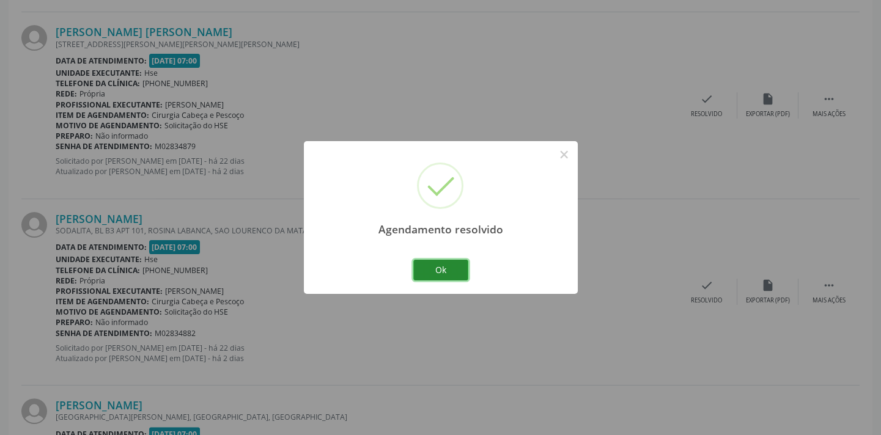
click at [465, 275] on button "Ok" at bounding box center [440, 270] width 55 height 21
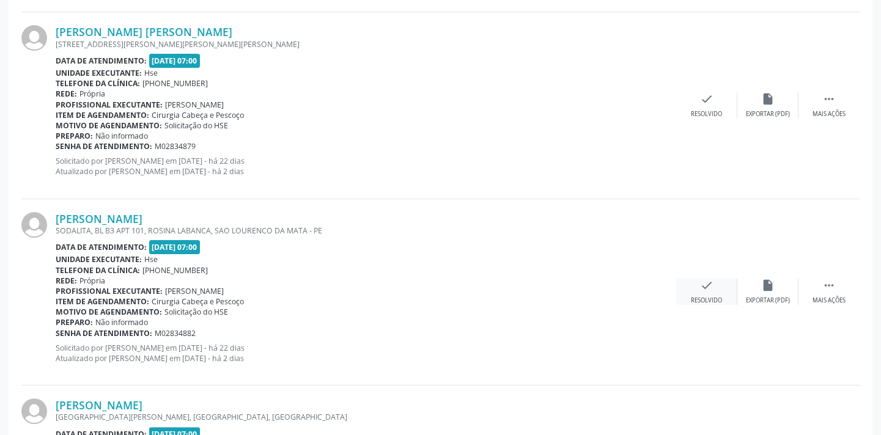
click at [698, 280] on div "check Resolvido" at bounding box center [706, 292] width 61 height 26
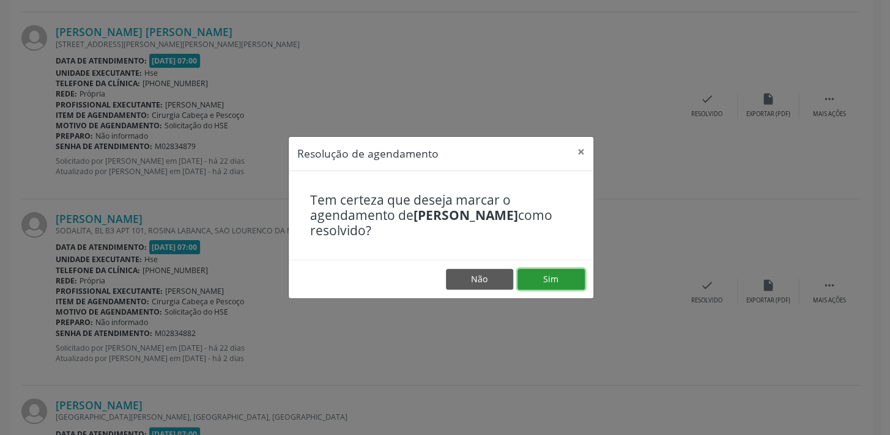
click at [568, 271] on button "Sim" at bounding box center [550, 279] width 67 height 21
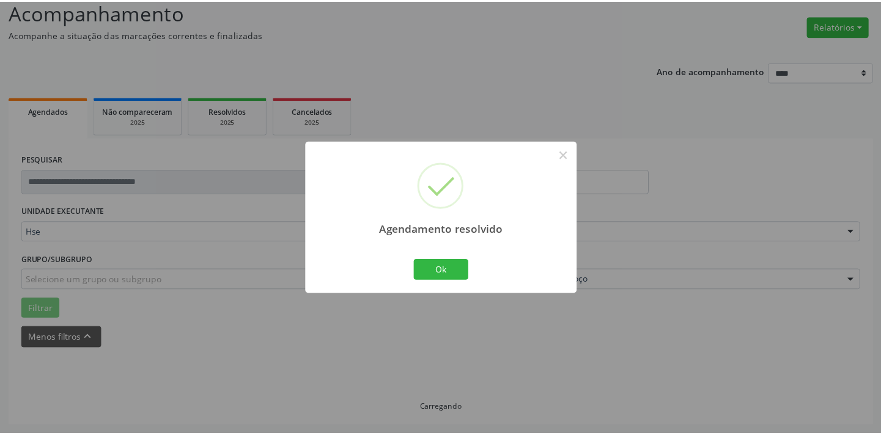
scroll to position [85, 0]
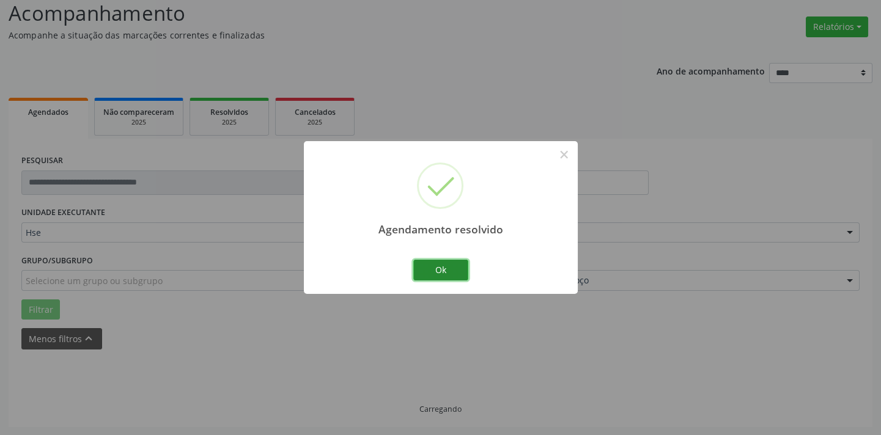
click at [465, 268] on button "Ok" at bounding box center [440, 270] width 55 height 21
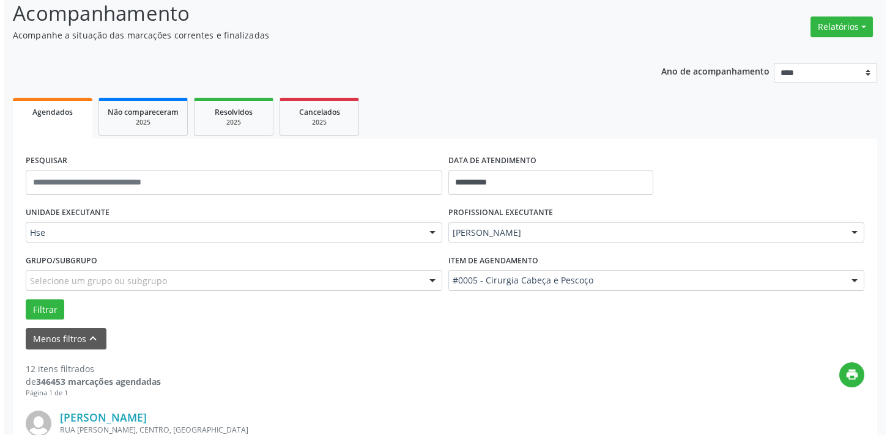
scroll to position [844, 0]
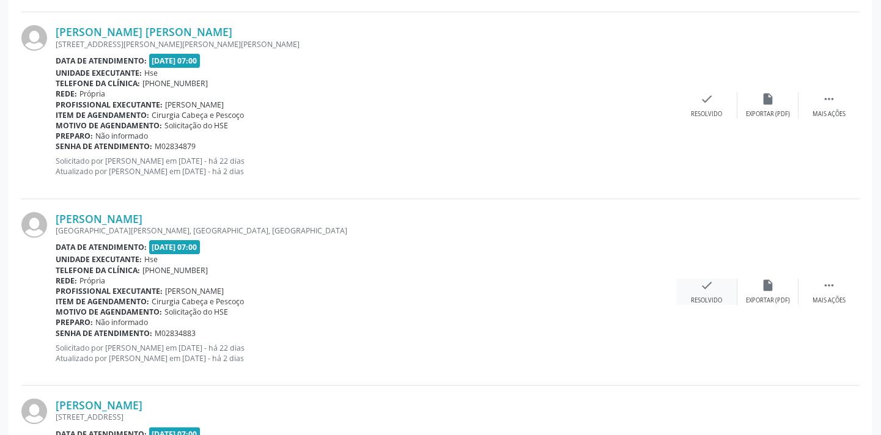
click at [691, 286] on div "check Resolvido" at bounding box center [706, 292] width 61 height 26
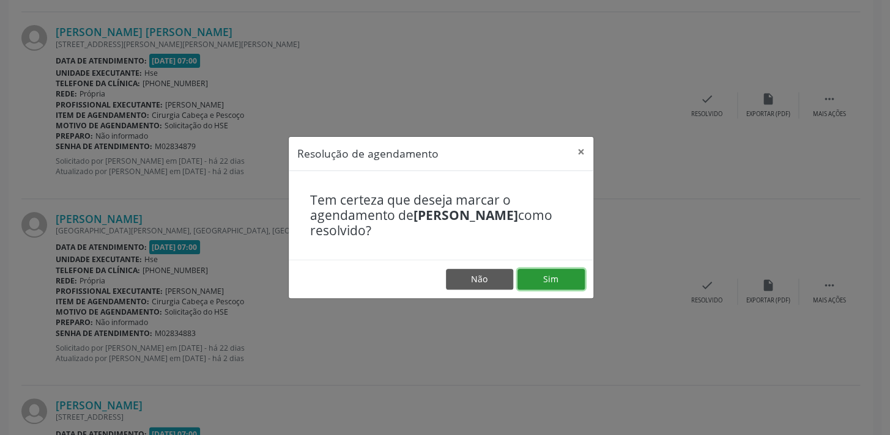
click at [566, 278] on button "Sim" at bounding box center [550, 279] width 67 height 21
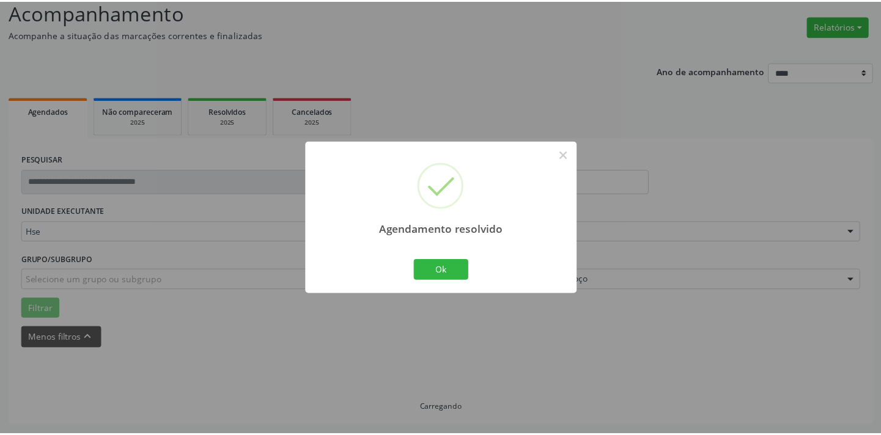
scroll to position [85, 0]
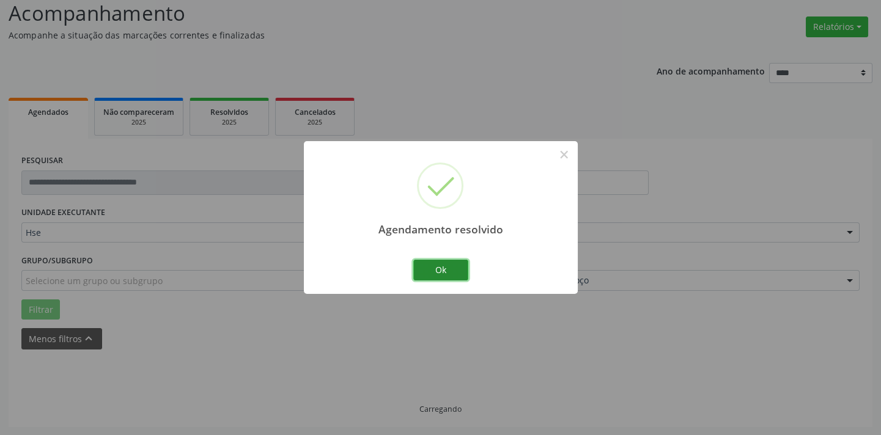
click at [453, 273] on button "Ok" at bounding box center [440, 270] width 55 height 21
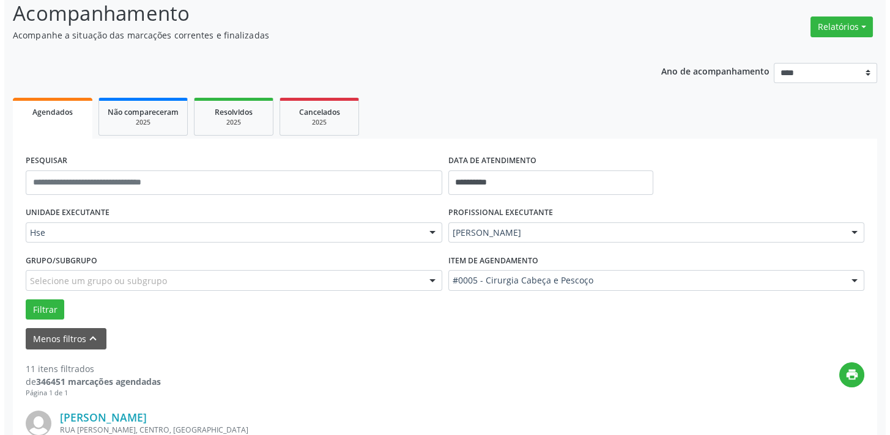
scroll to position [844, 0]
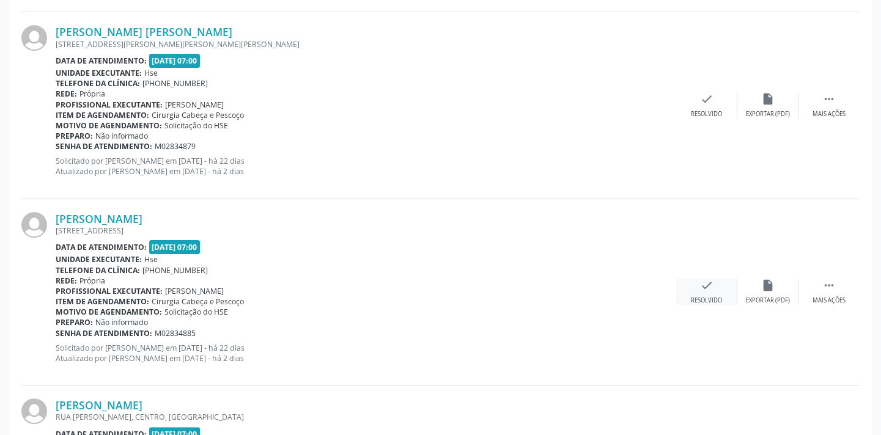
click at [707, 292] on div "check Resolvido" at bounding box center [706, 292] width 61 height 26
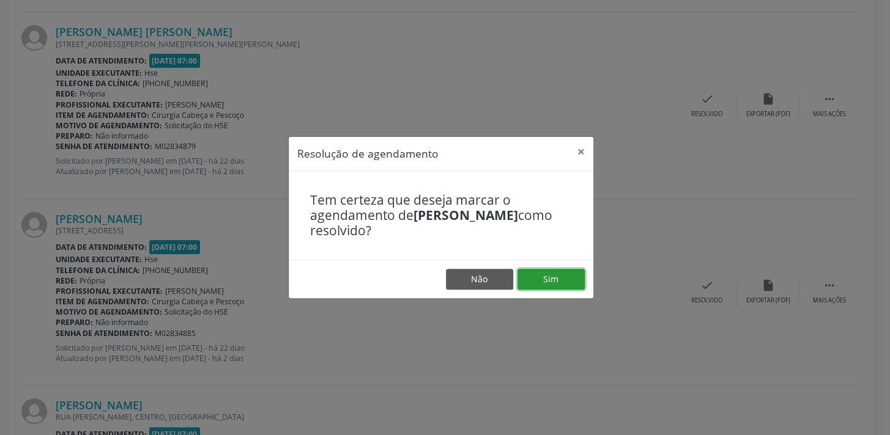
click at [522, 277] on button "Sim" at bounding box center [550, 279] width 67 height 21
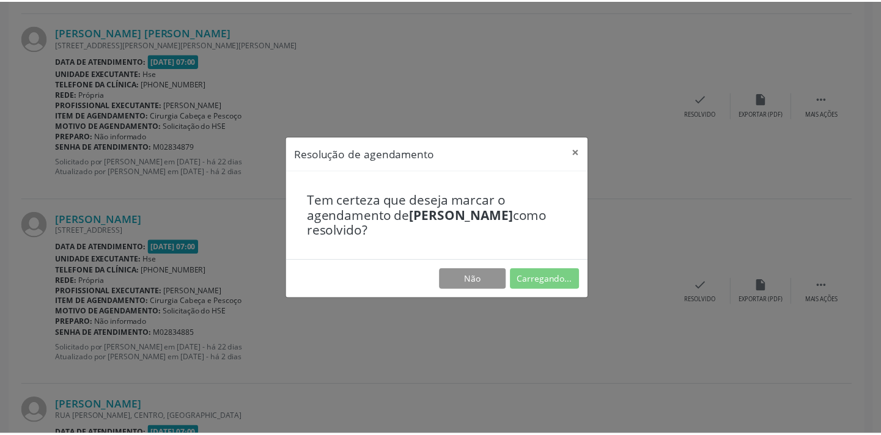
scroll to position [85, 0]
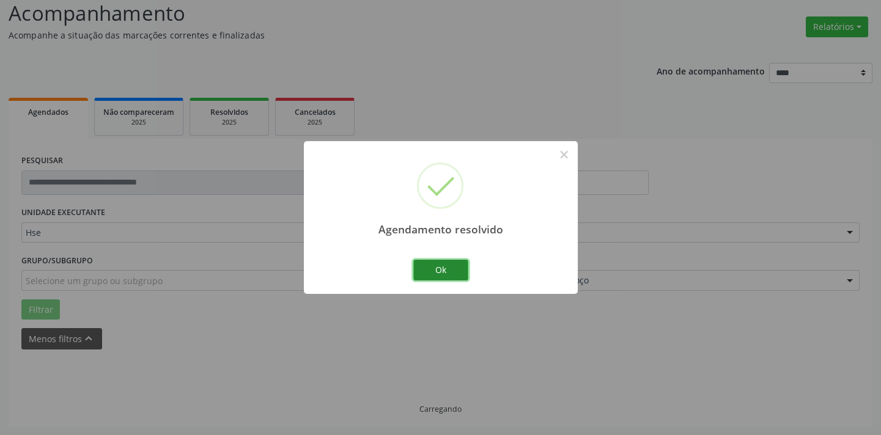
click at [425, 273] on button "Ok" at bounding box center [440, 270] width 55 height 21
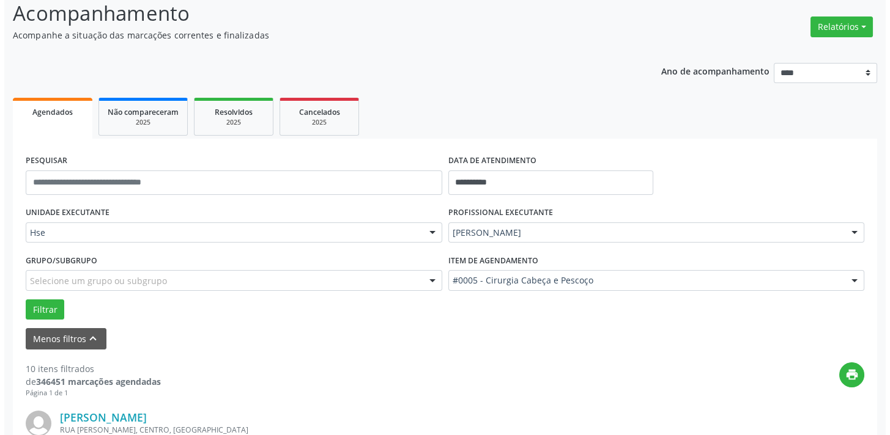
scroll to position [844, 0]
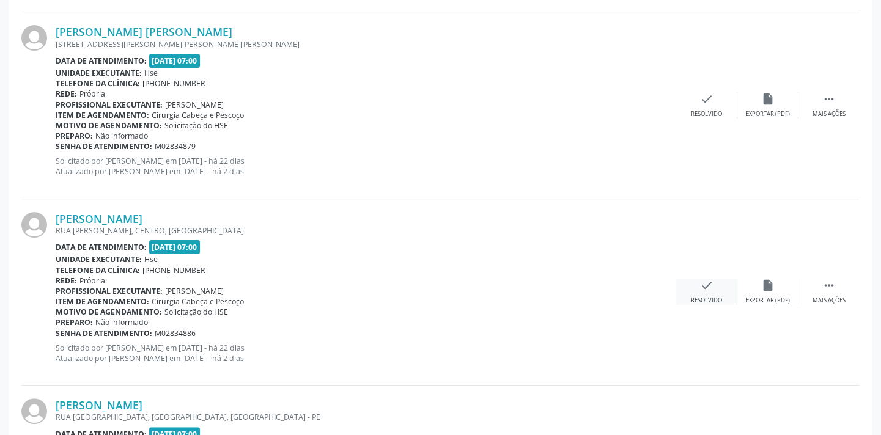
click at [719, 287] on div "check Resolvido" at bounding box center [706, 292] width 61 height 26
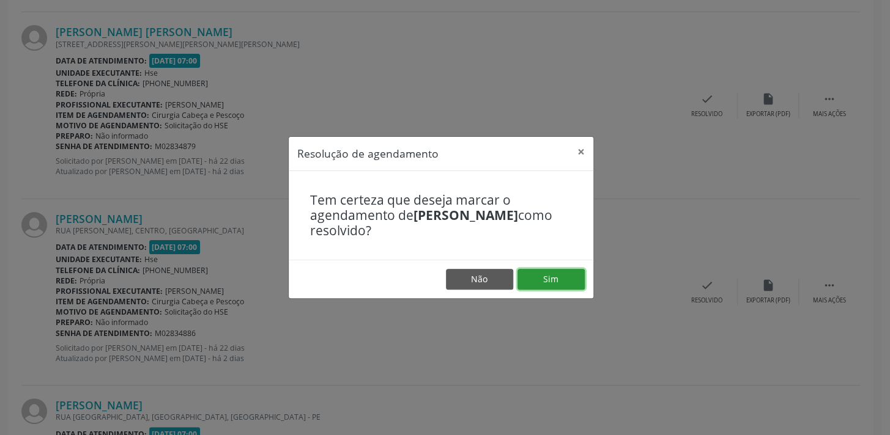
click at [566, 281] on button "Sim" at bounding box center [550, 279] width 67 height 21
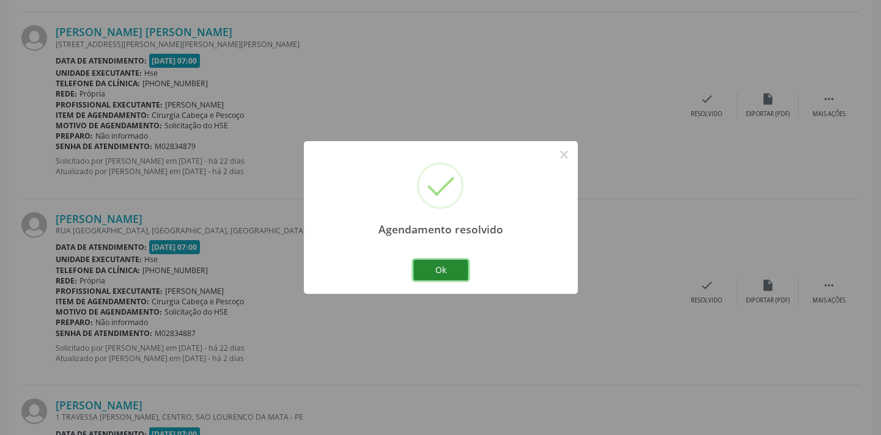
click at [460, 271] on button "Ok" at bounding box center [440, 270] width 55 height 21
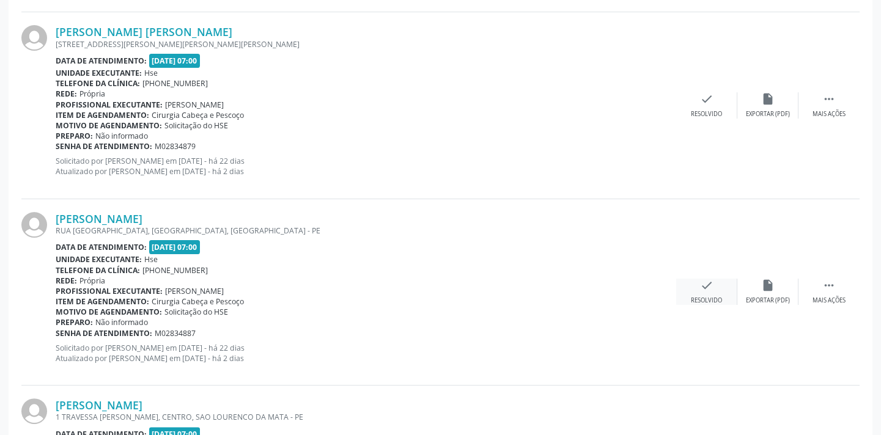
click at [694, 300] on div "Resolvido" at bounding box center [706, 301] width 31 height 9
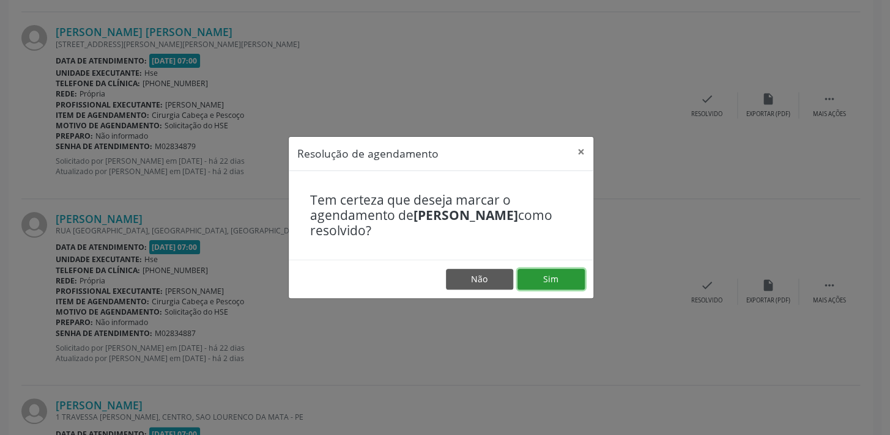
click at [568, 283] on button "Sim" at bounding box center [550, 279] width 67 height 21
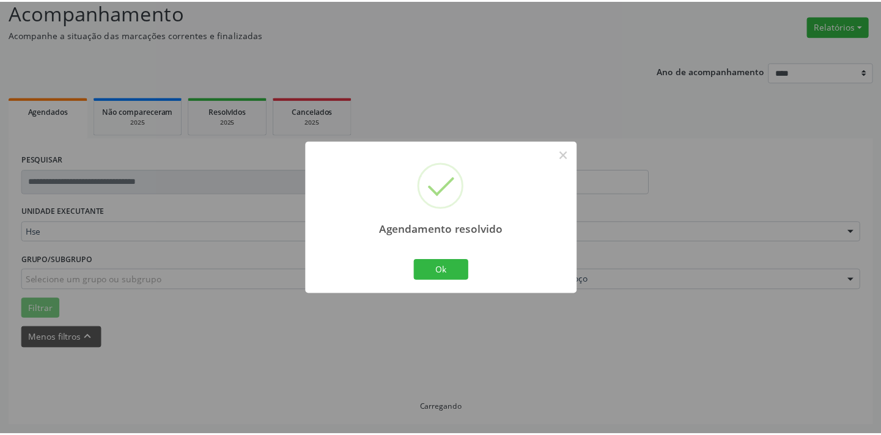
scroll to position [85, 0]
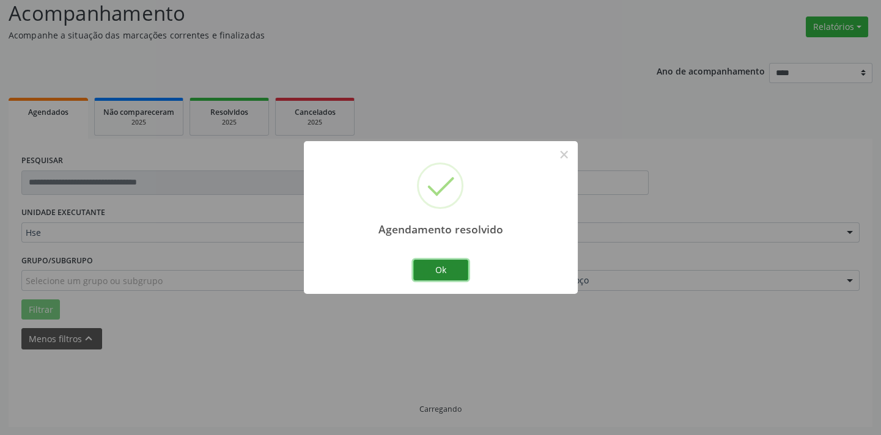
click at [454, 265] on button "Ok" at bounding box center [440, 270] width 55 height 21
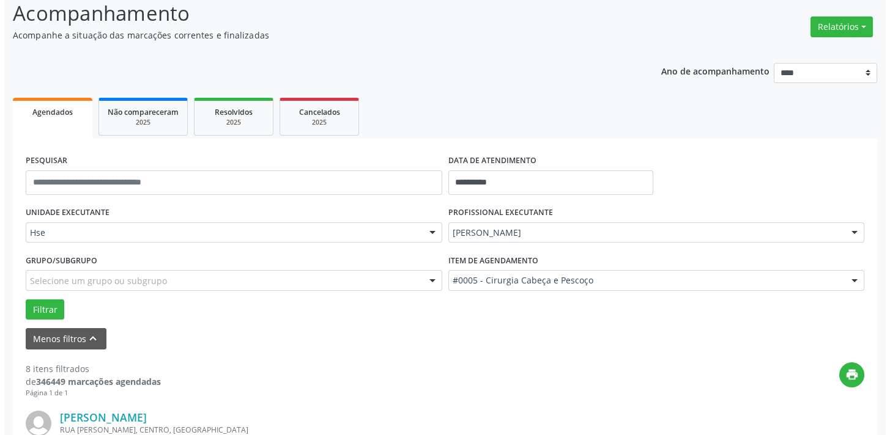
scroll to position [1405, 0]
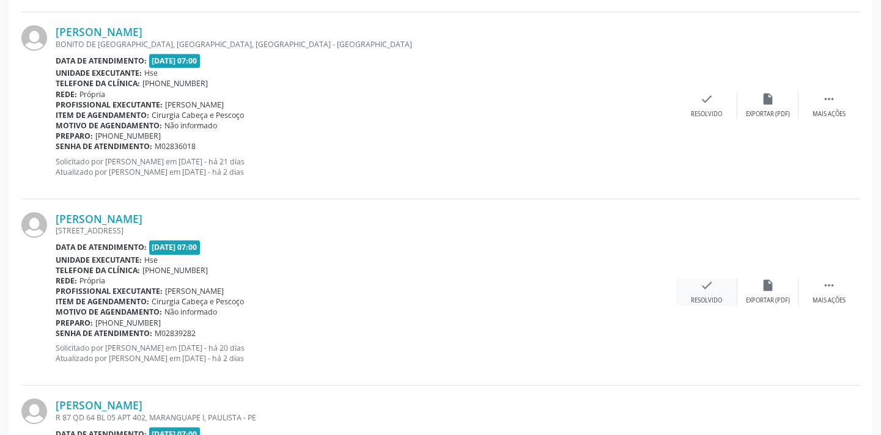
click at [704, 297] on div "Resolvido" at bounding box center [706, 301] width 31 height 9
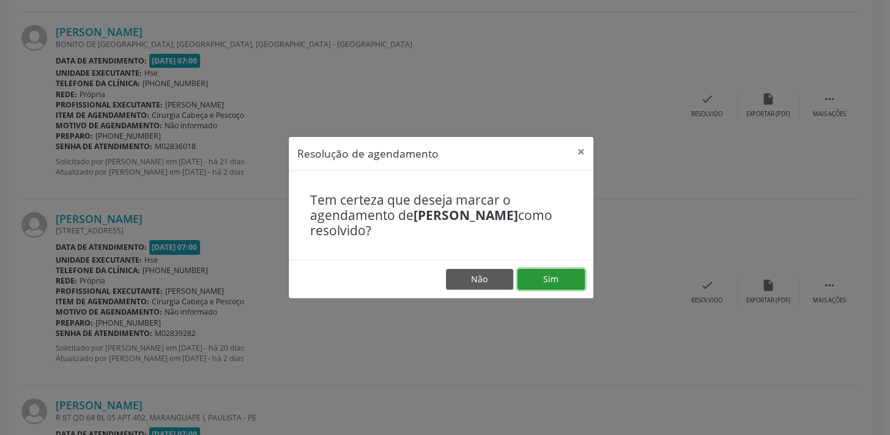
click at [562, 275] on button "Sim" at bounding box center [550, 279] width 67 height 21
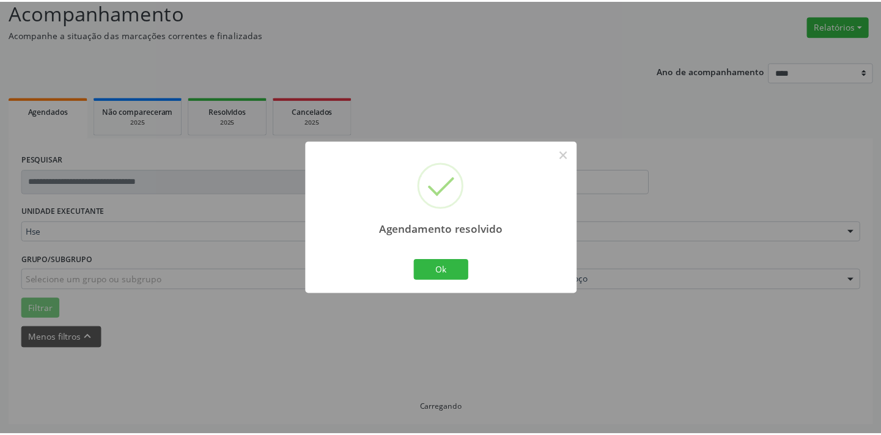
scroll to position [85, 0]
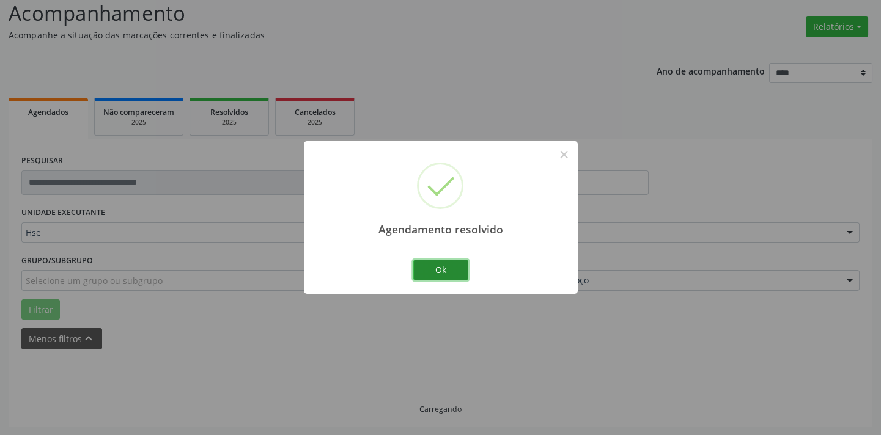
click at [439, 267] on button "Ok" at bounding box center [440, 270] width 55 height 21
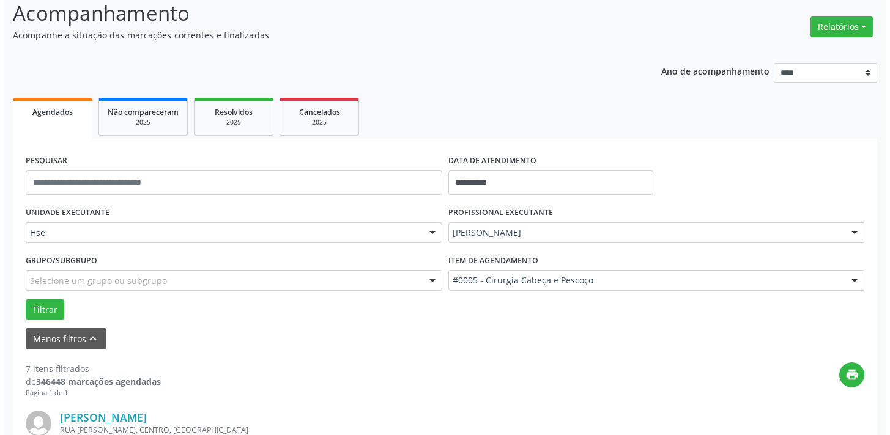
scroll to position [1217, 0]
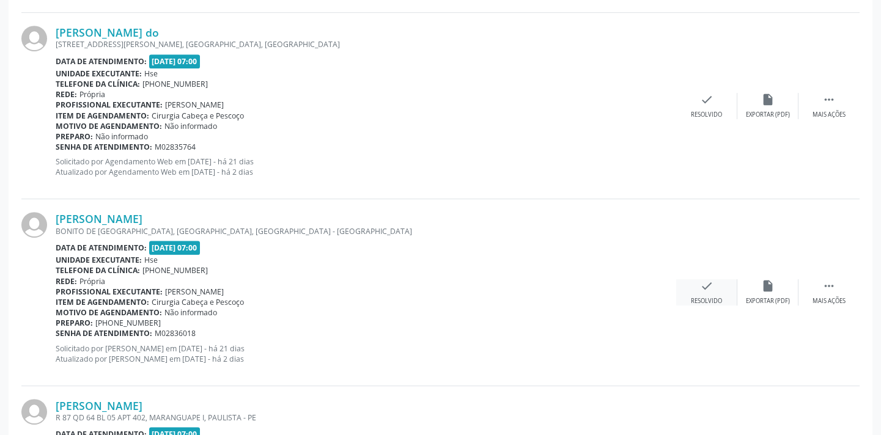
click at [707, 290] on icon "check" at bounding box center [706, 285] width 13 height 13
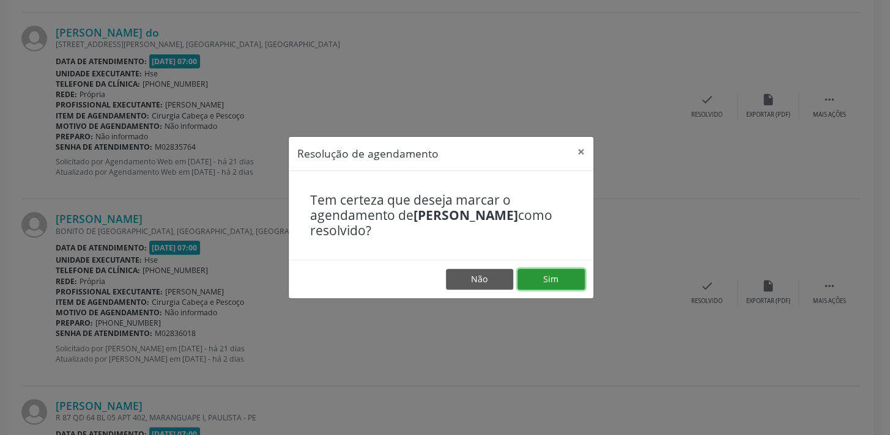
click at [548, 273] on button "Sim" at bounding box center [550, 279] width 67 height 21
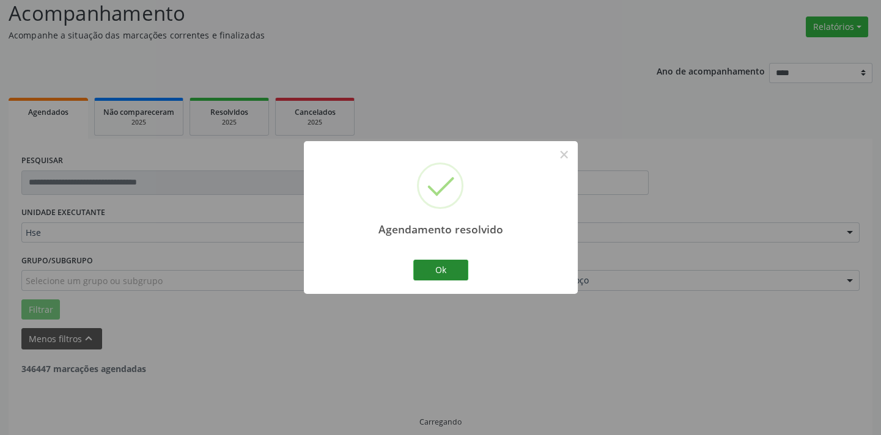
scroll to position [98, 0]
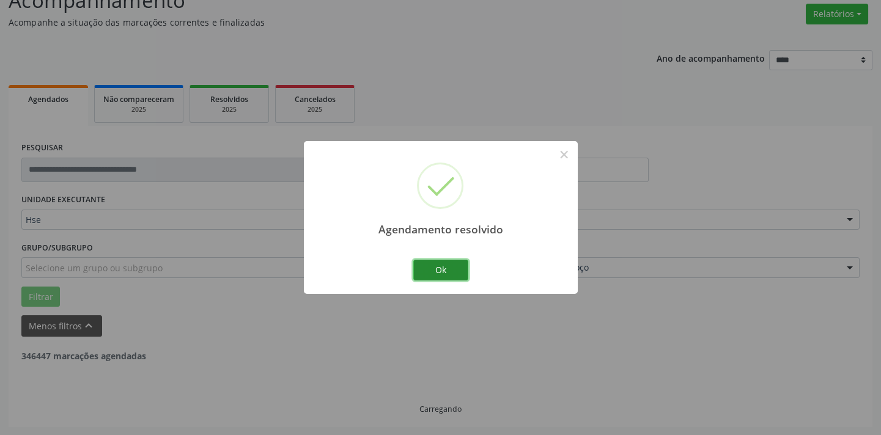
click at [456, 274] on button "Ok" at bounding box center [440, 270] width 55 height 21
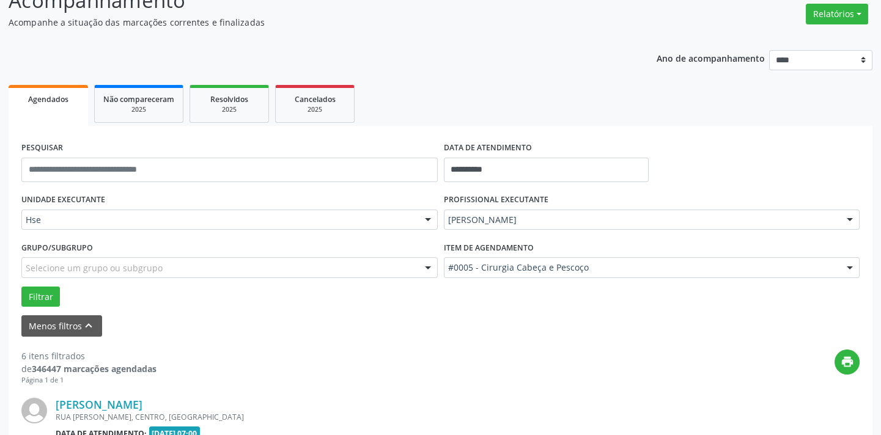
scroll to position [0, 0]
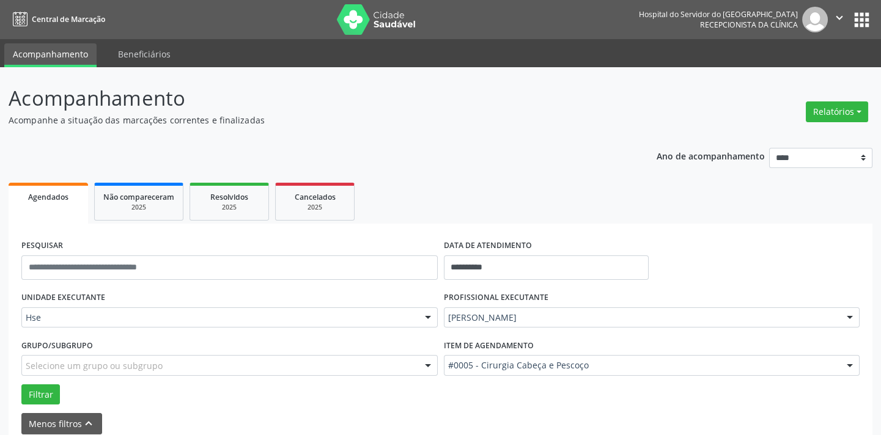
click at [691, 286] on div "**********" at bounding box center [440, 263] width 844 height 52
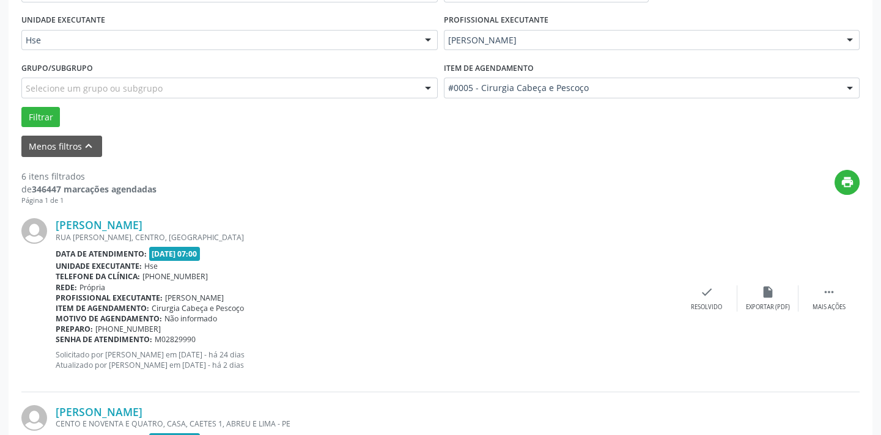
scroll to position [1032, 0]
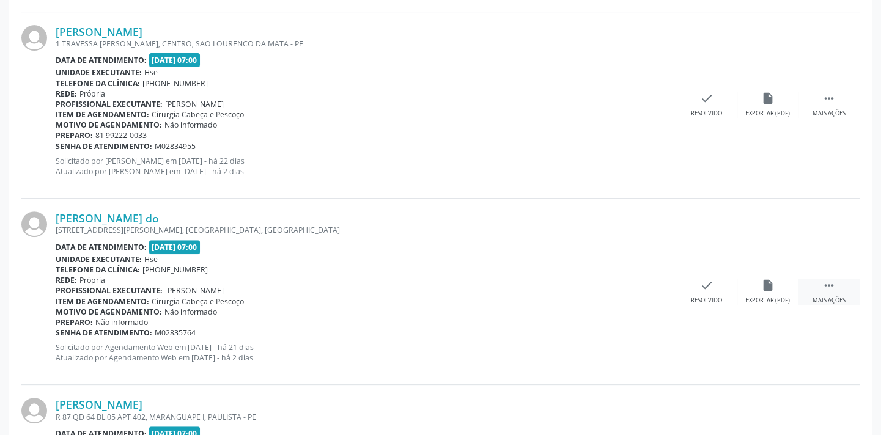
click at [818, 291] on div " Mais ações" at bounding box center [829, 292] width 61 height 26
click at [785, 297] on div "Não compareceu" at bounding box center [768, 301] width 52 height 9
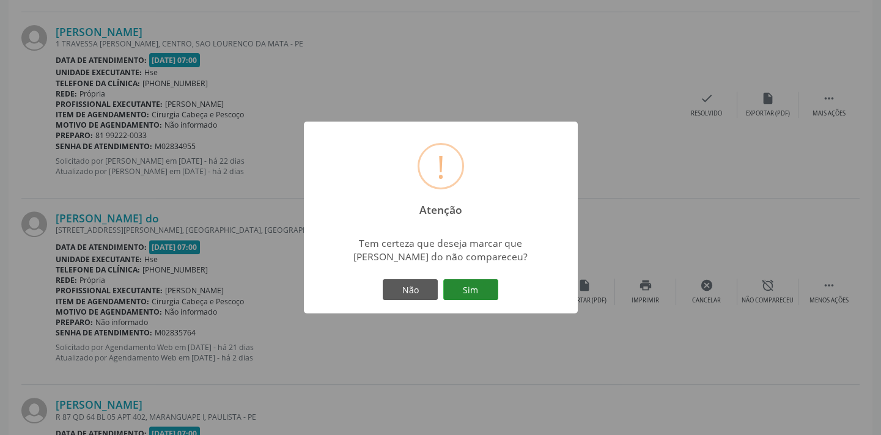
click at [477, 292] on button "Sim" at bounding box center [470, 289] width 55 height 21
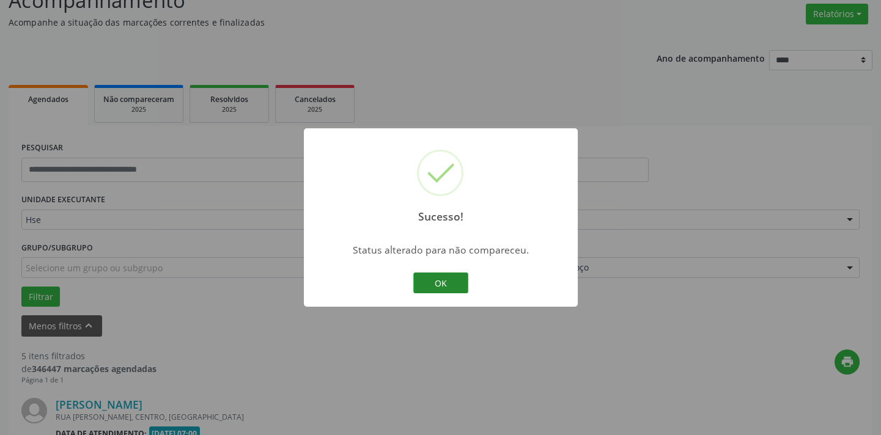
scroll to position [1001, 0]
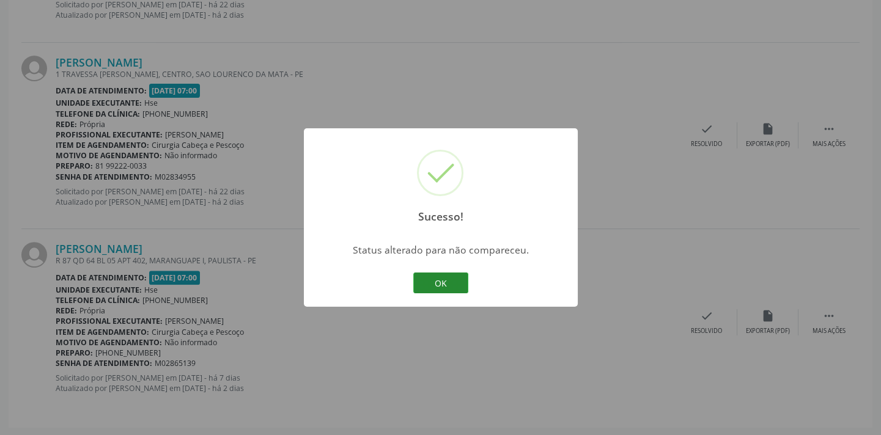
click at [459, 287] on button "OK" at bounding box center [440, 283] width 55 height 21
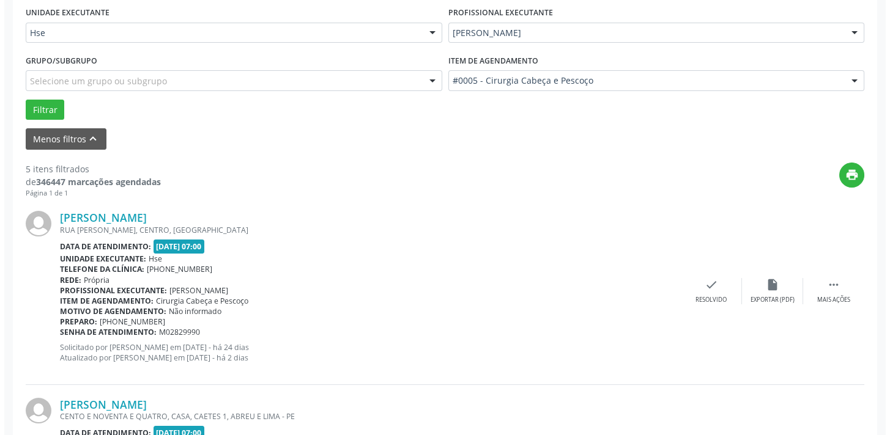
scroll to position [844, 0]
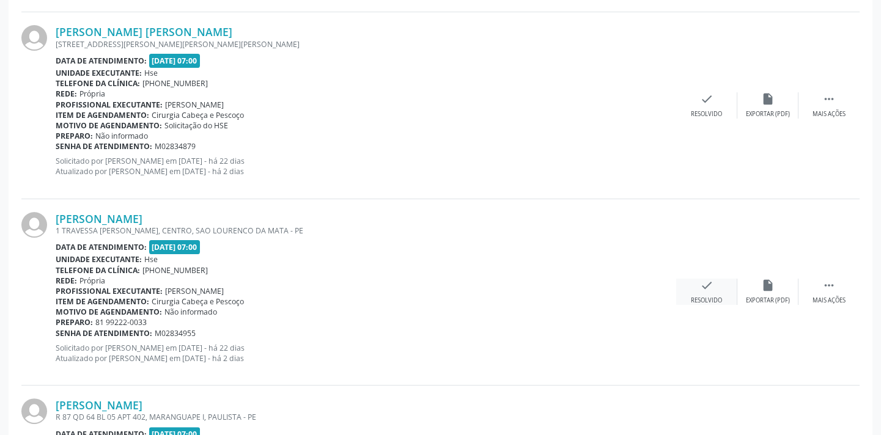
click at [693, 285] on div "check Resolvido" at bounding box center [706, 292] width 61 height 26
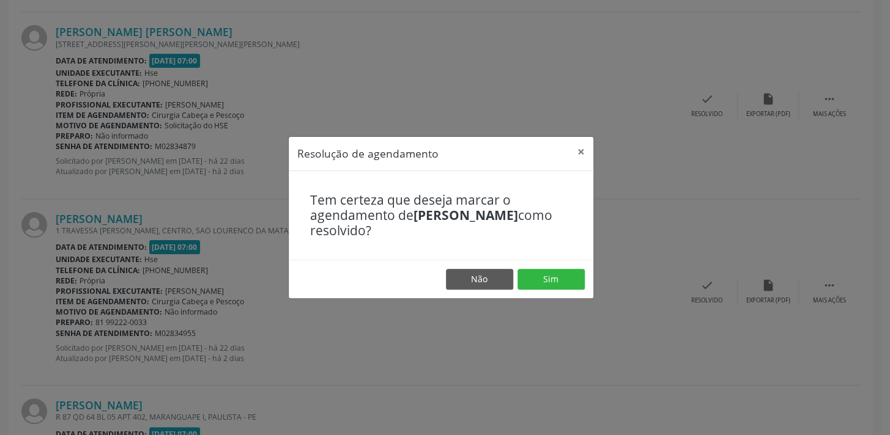
click at [558, 267] on footer "Não Sim" at bounding box center [441, 279] width 305 height 39
click at [559, 281] on button "Sim" at bounding box center [550, 279] width 67 height 21
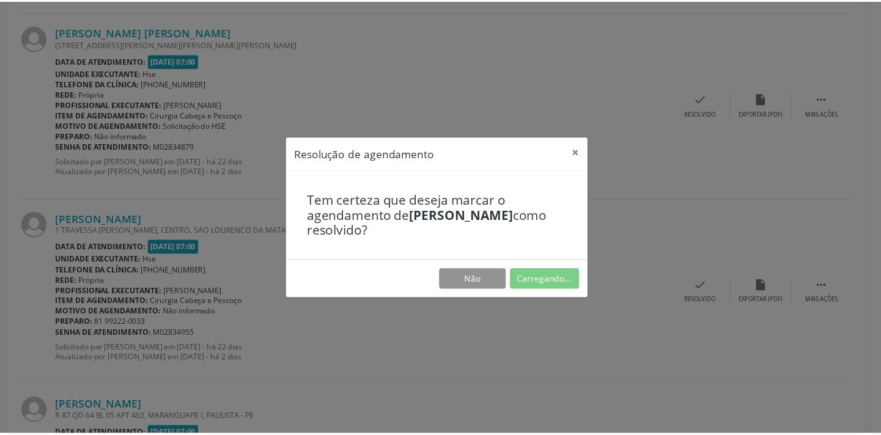
scroll to position [85, 0]
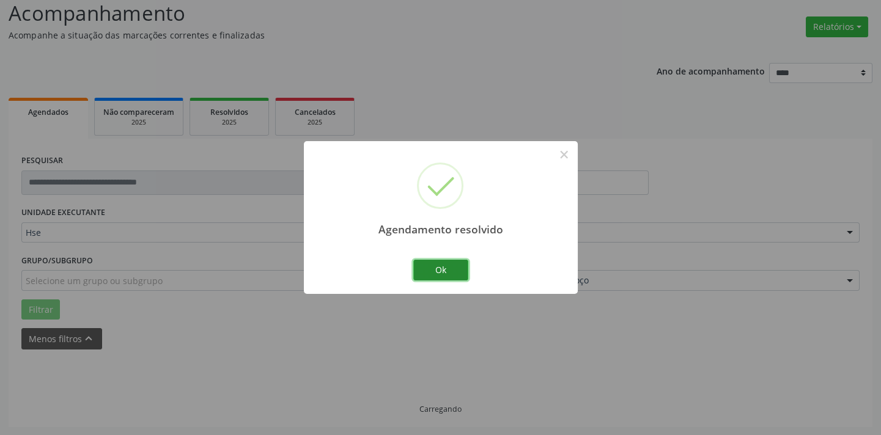
click at [437, 268] on button "Ok" at bounding box center [440, 270] width 55 height 21
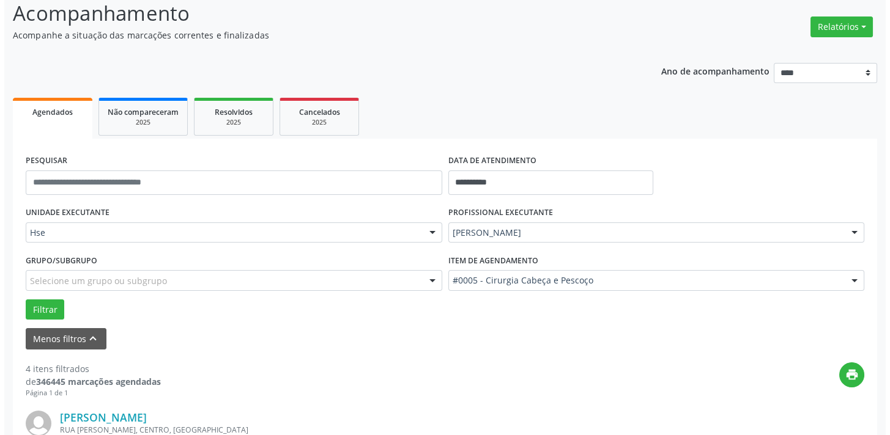
scroll to position [658, 0]
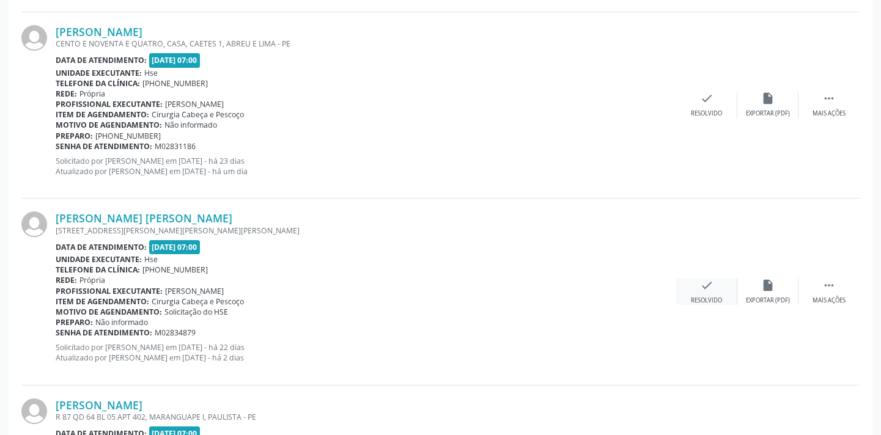
click at [698, 279] on div "check Resolvido" at bounding box center [706, 292] width 61 height 26
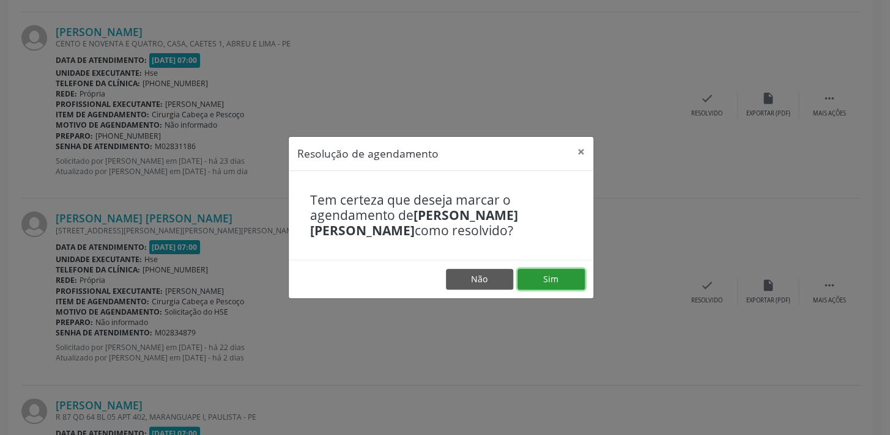
click at [553, 276] on button "Sim" at bounding box center [550, 279] width 67 height 21
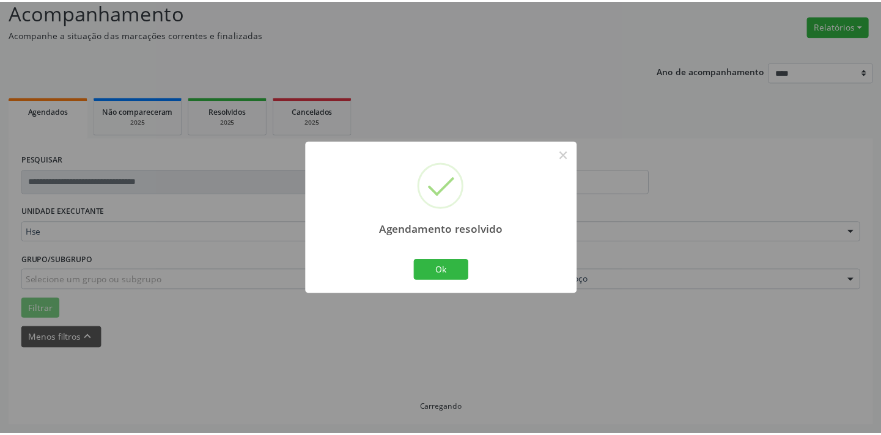
scroll to position [85, 0]
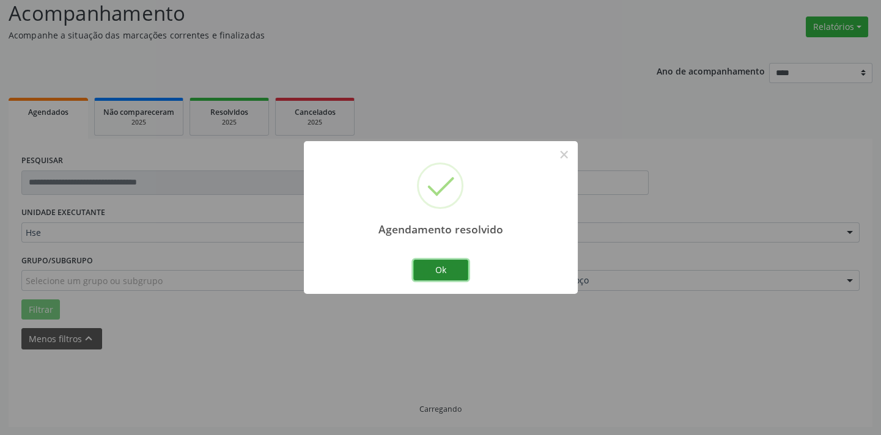
click at [454, 275] on button "Ok" at bounding box center [440, 270] width 55 height 21
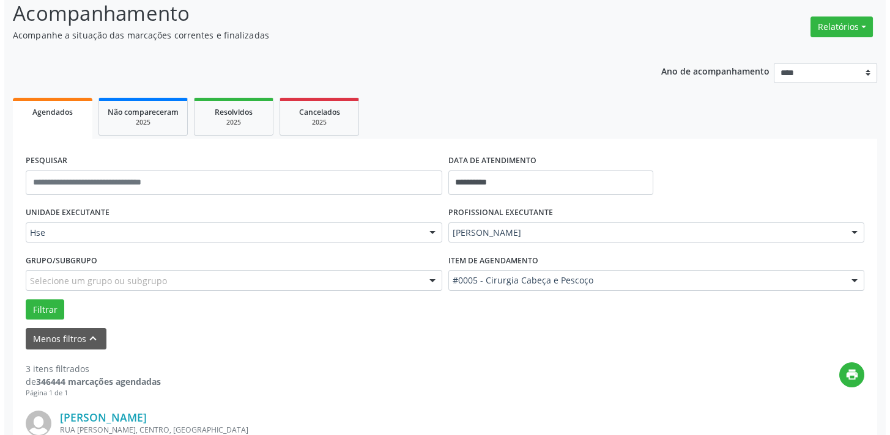
scroll to position [628, 0]
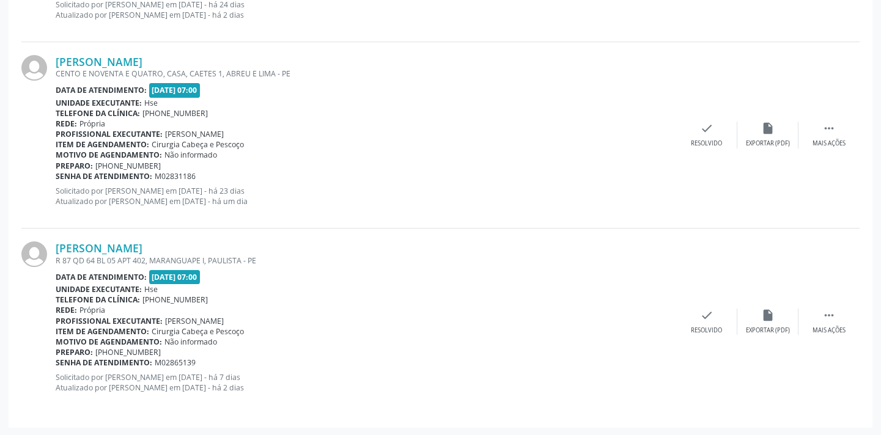
click at [703, 306] on div "Maria da Penha Gomes de Lima R 87 QD 64 BL 05 APT 402, MARANGUAPE I, PAULISTA -…" at bounding box center [440, 322] width 838 height 186
click at [701, 317] on icon "check" at bounding box center [706, 315] width 13 height 13
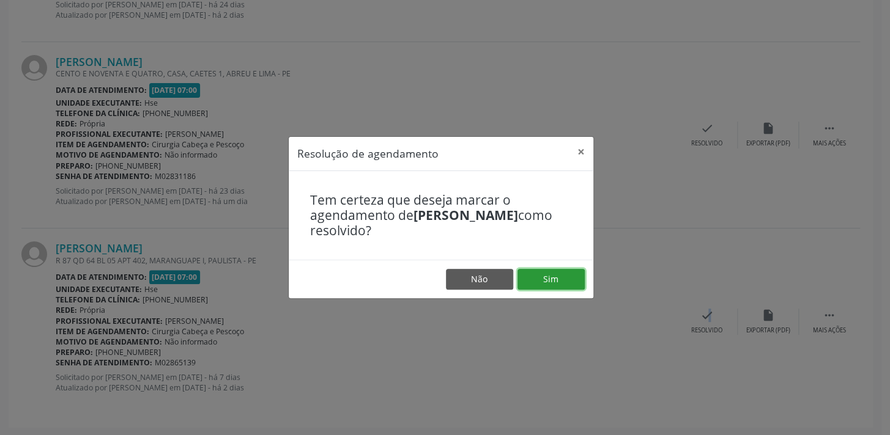
click at [544, 271] on button "Sim" at bounding box center [550, 279] width 67 height 21
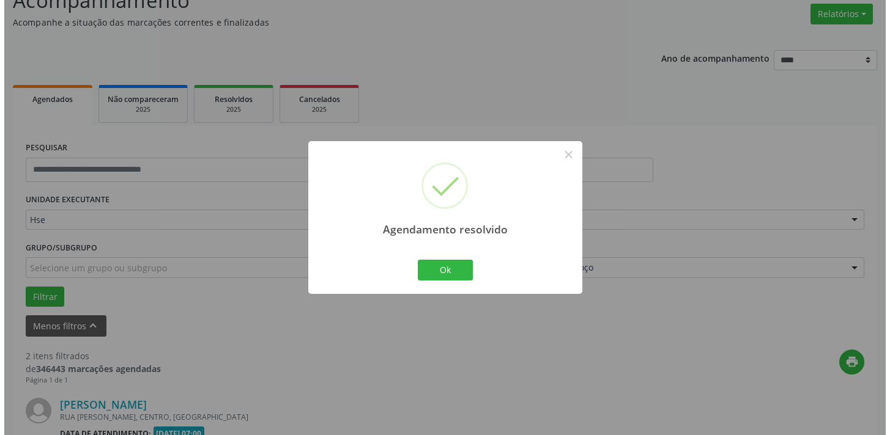
scroll to position [441, 0]
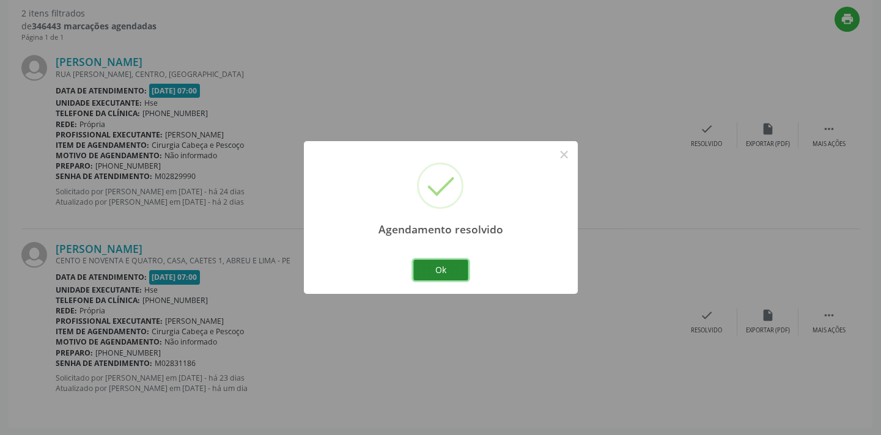
click at [452, 272] on button "Ok" at bounding box center [440, 270] width 55 height 21
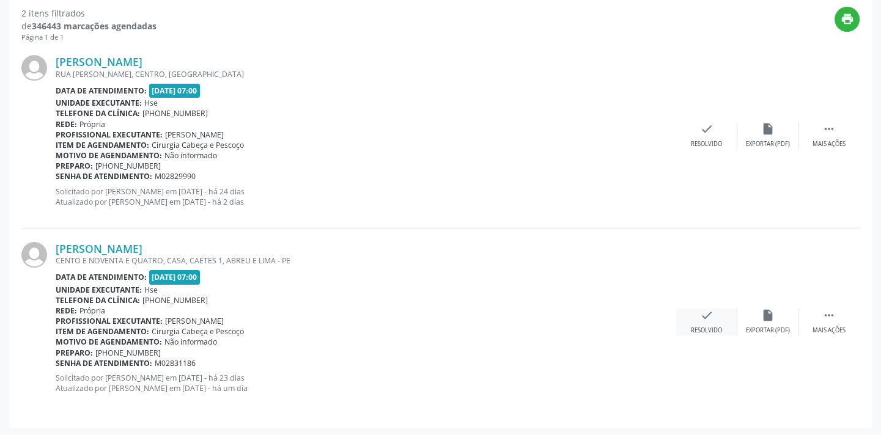
click at [714, 322] on div "check Resolvido" at bounding box center [706, 322] width 61 height 26
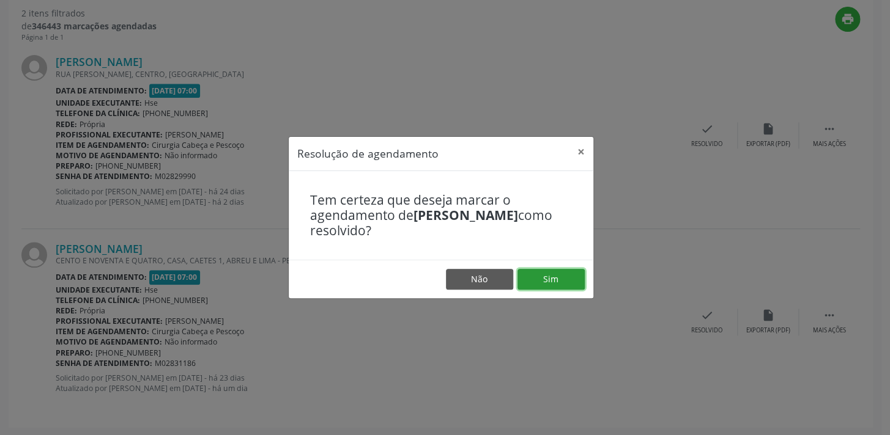
click at [558, 283] on button "Sim" at bounding box center [550, 279] width 67 height 21
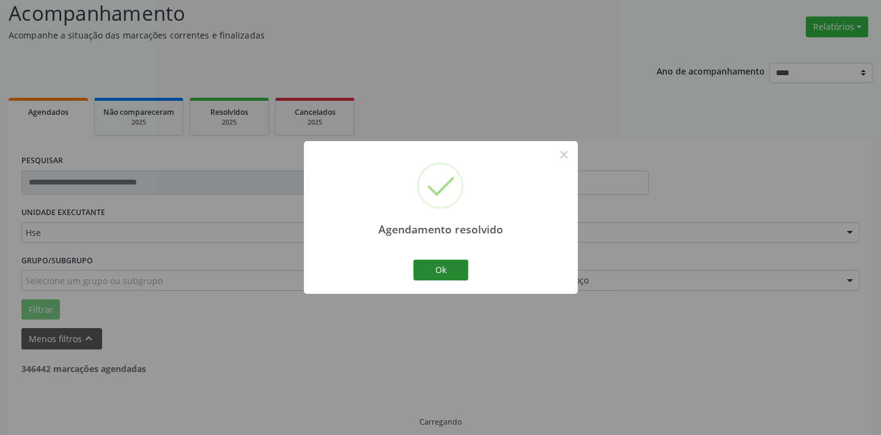
scroll to position [98, 0]
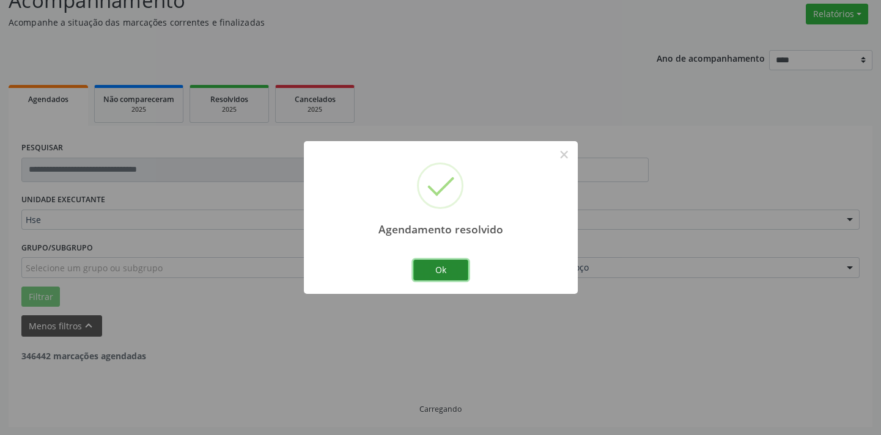
click at [437, 260] on button "Ok" at bounding box center [440, 270] width 55 height 21
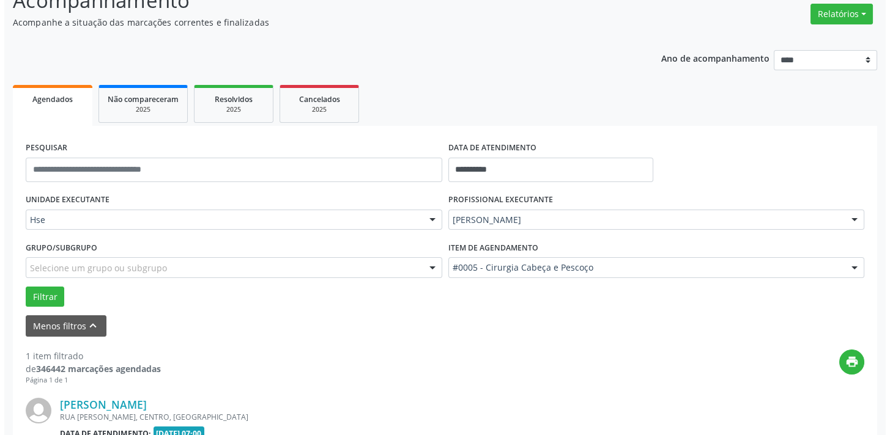
scroll to position [255, 0]
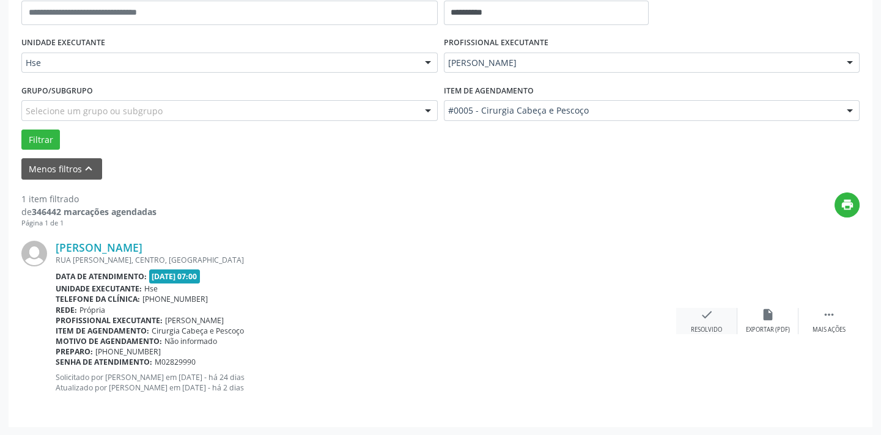
click at [701, 312] on icon "check" at bounding box center [706, 314] width 13 height 13
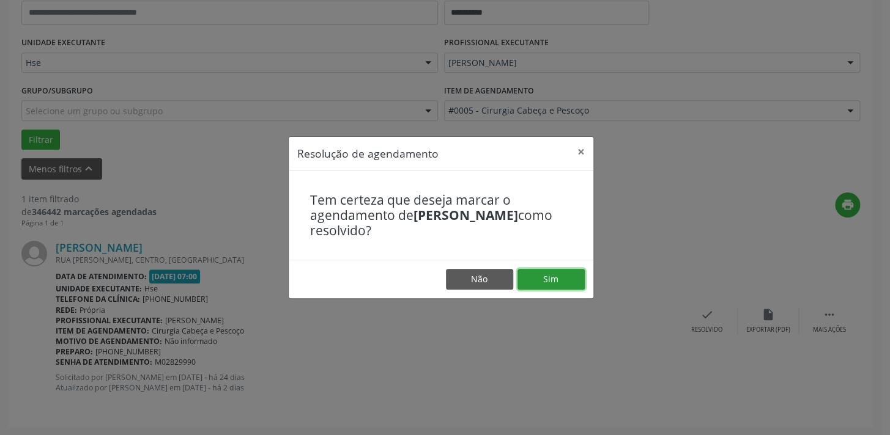
click at [556, 270] on button "Sim" at bounding box center [550, 279] width 67 height 21
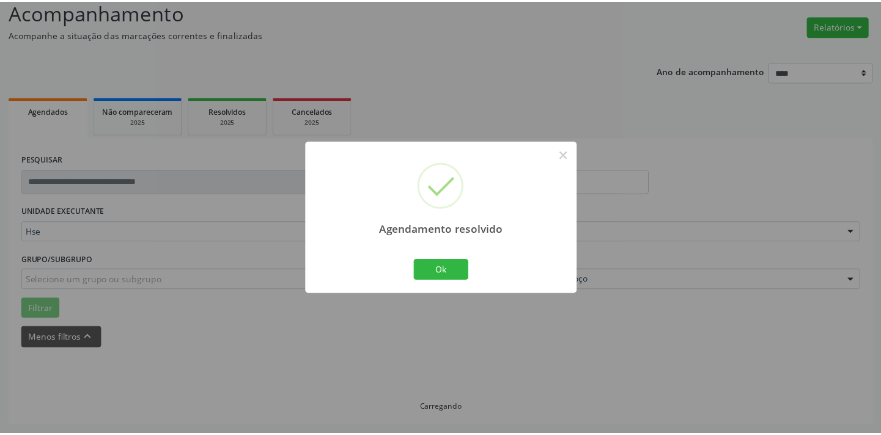
scroll to position [85, 0]
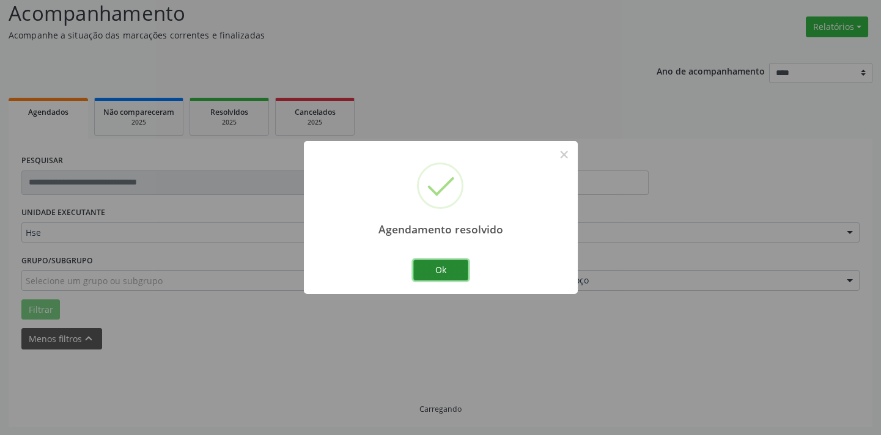
click at [446, 270] on button "Ok" at bounding box center [440, 270] width 55 height 21
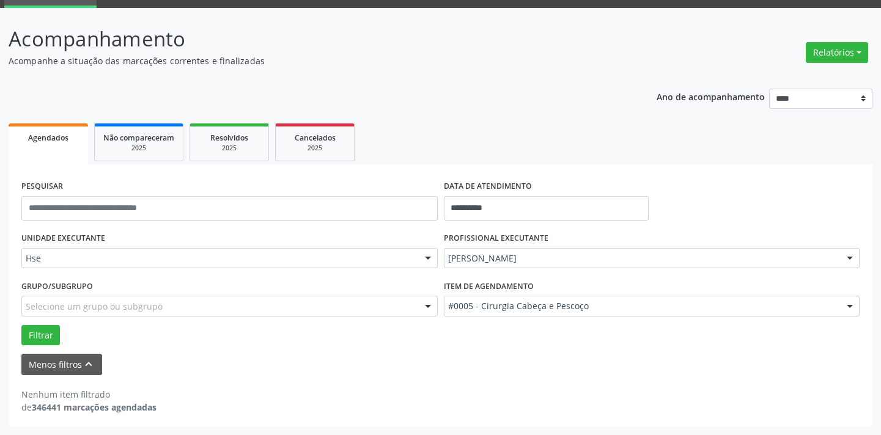
scroll to position [58, 0]
